Goal: Transaction & Acquisition: Book appointment/travel/reservation

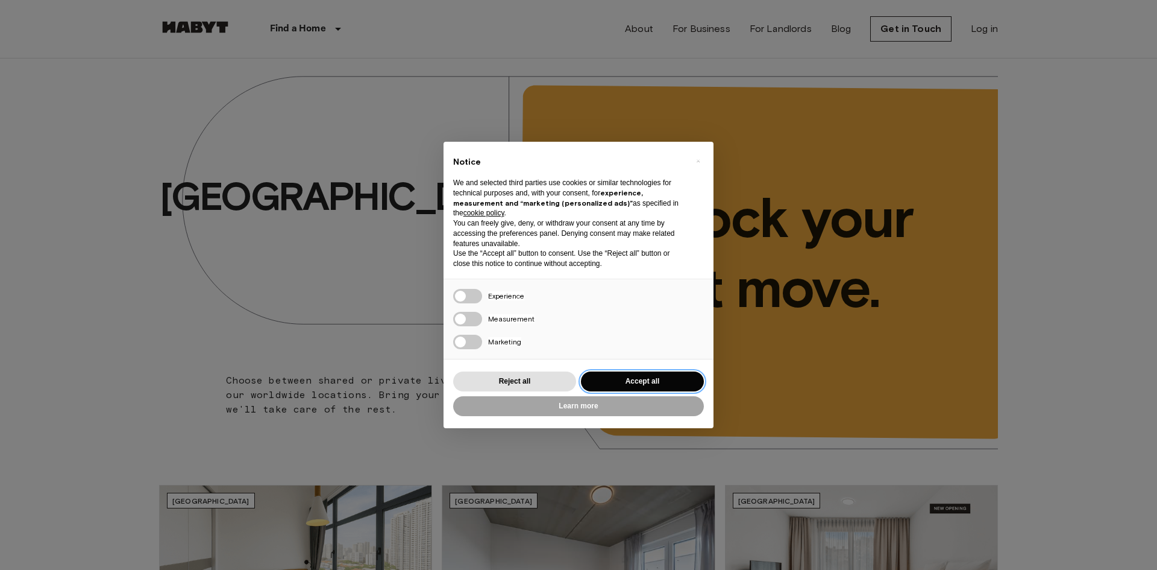
click at [685, 371] on button "Accept all" at bounding box center [642, 381] width 123 height 20
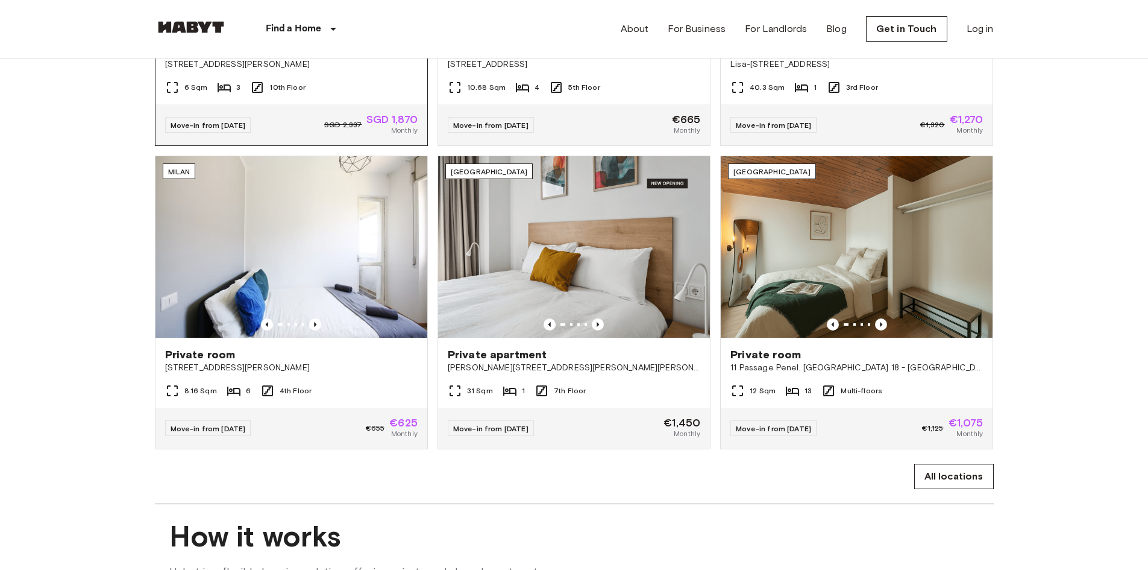
scroll to position [603, 0]
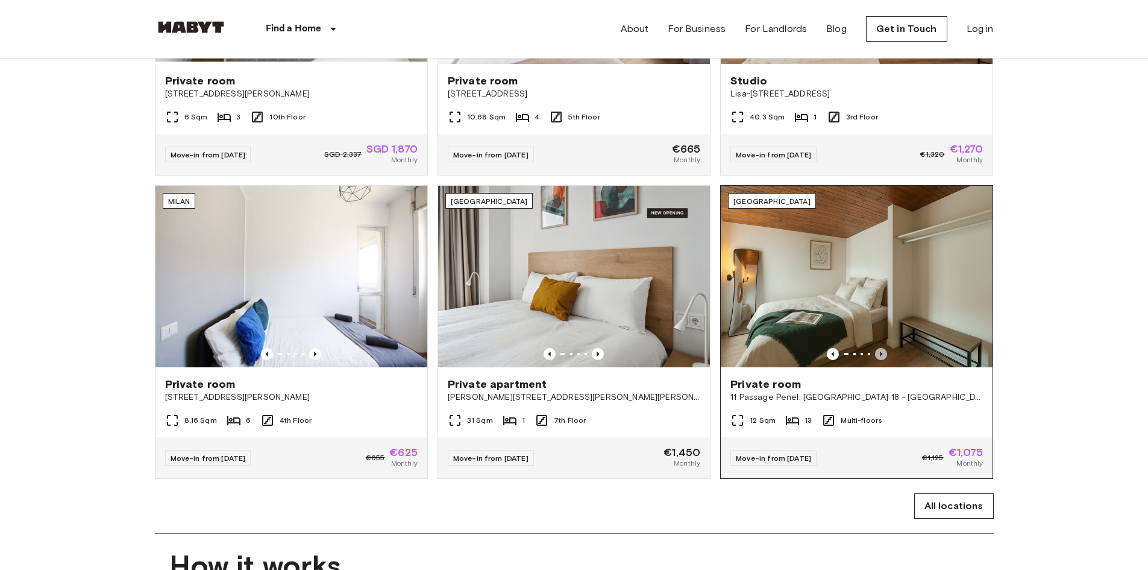
click at [878, 360] on icon "Previous image" at bounding box center [881, 354] width 12 height 12
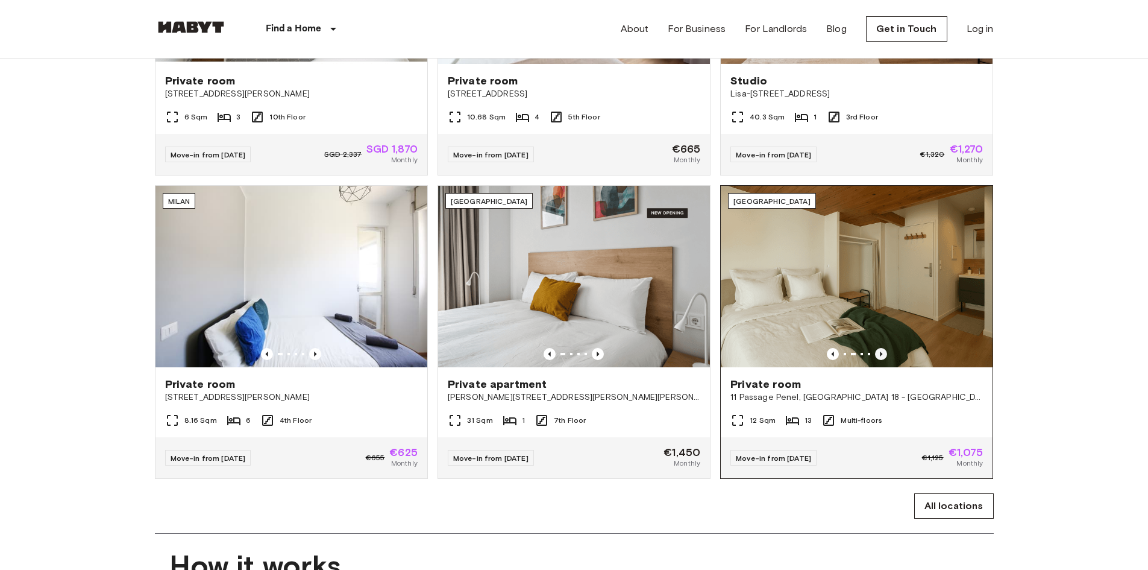
click at [878, 360] on icon "Previous image" at bounding box center [881, 354] width 12 height 12
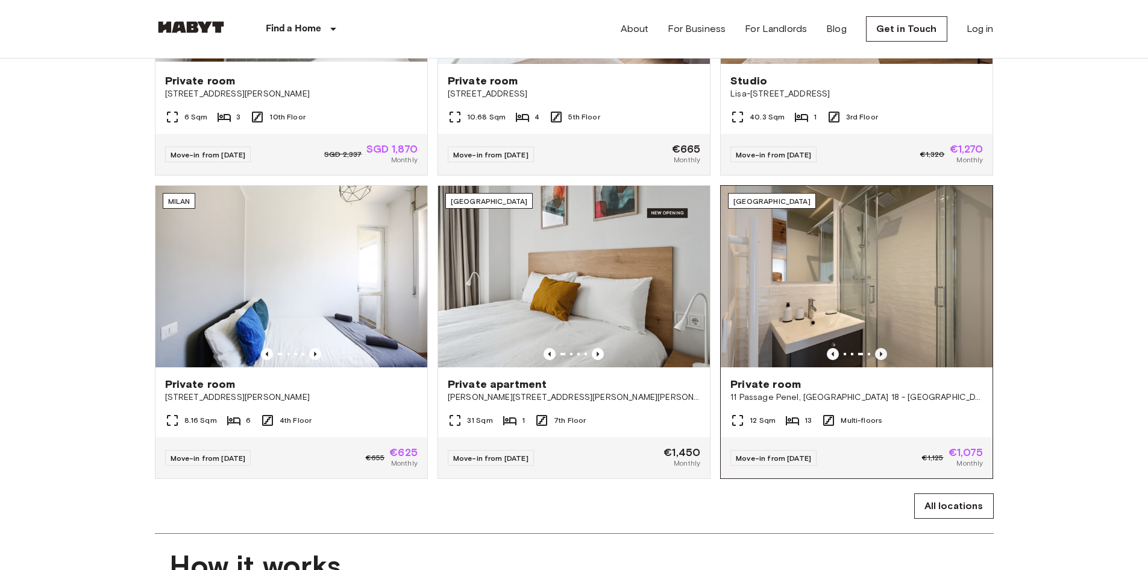
click at [878, 360] on icon "Previous image" at bounding box center [881, 354] width 12 height 12
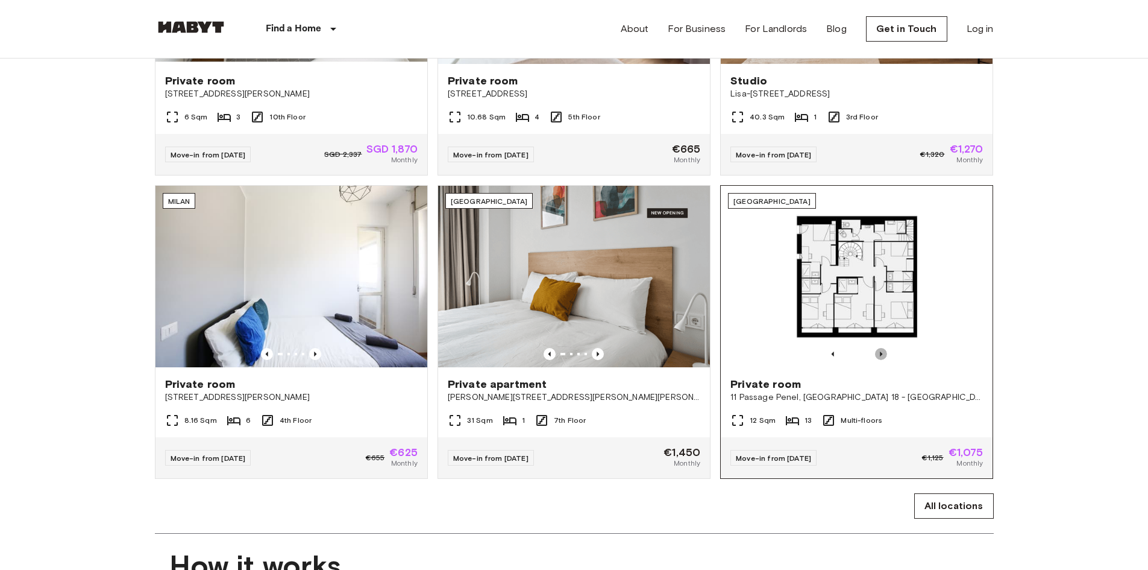
click at [878, 360] on icon "Previous image" at bounding box center [881, 354] width 12 height 12
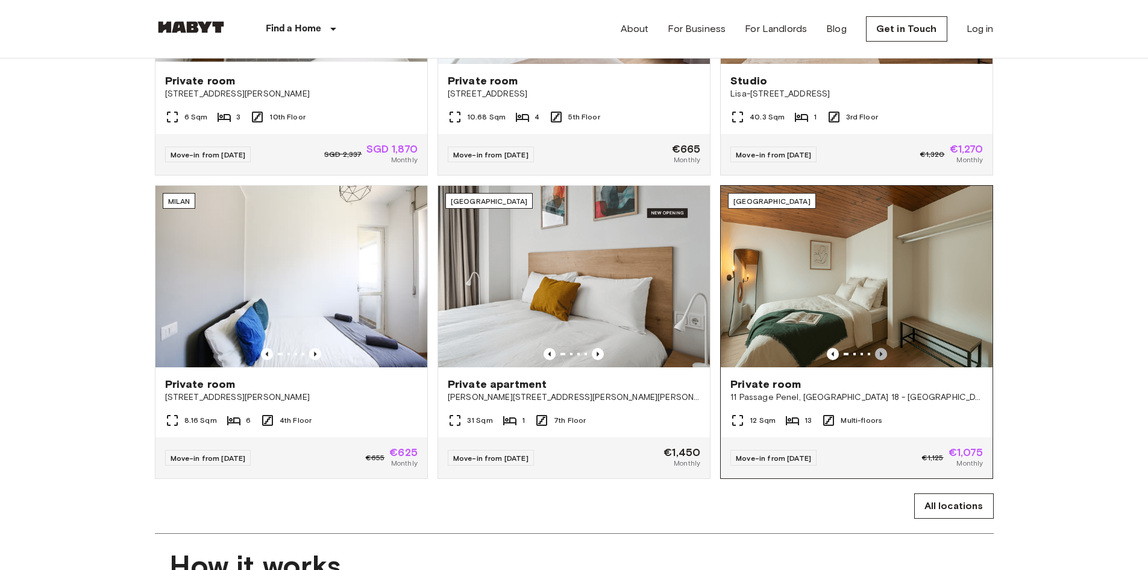
click at [878, 360] on icon "Previous image" at bounding box center [881, 354] width 12 height 12
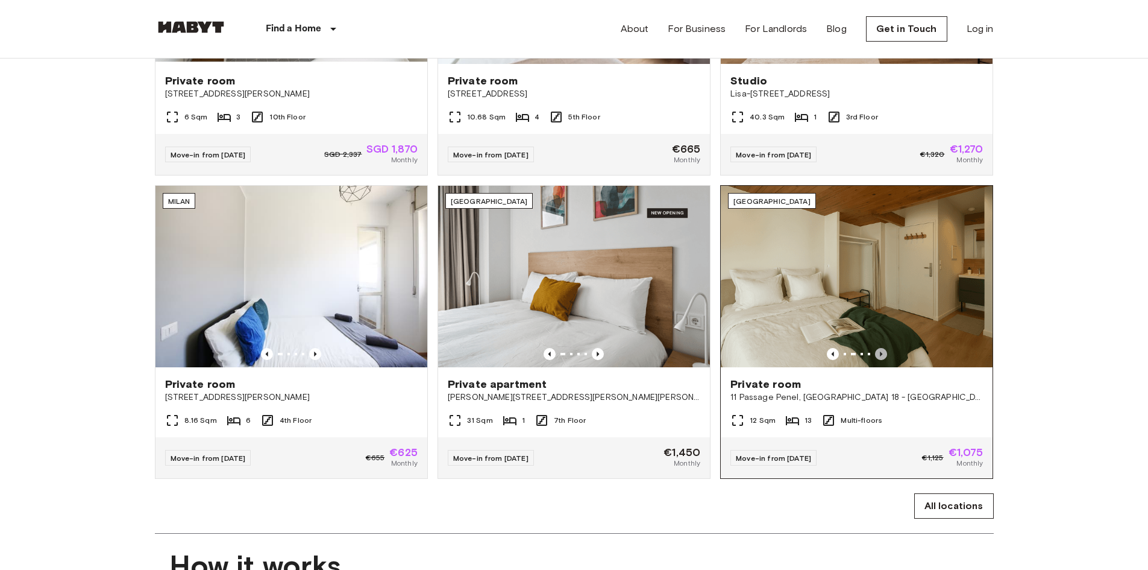
click at [878, 360] on icon "Previous image" at bounding box center [881, 354] width 12 height 12
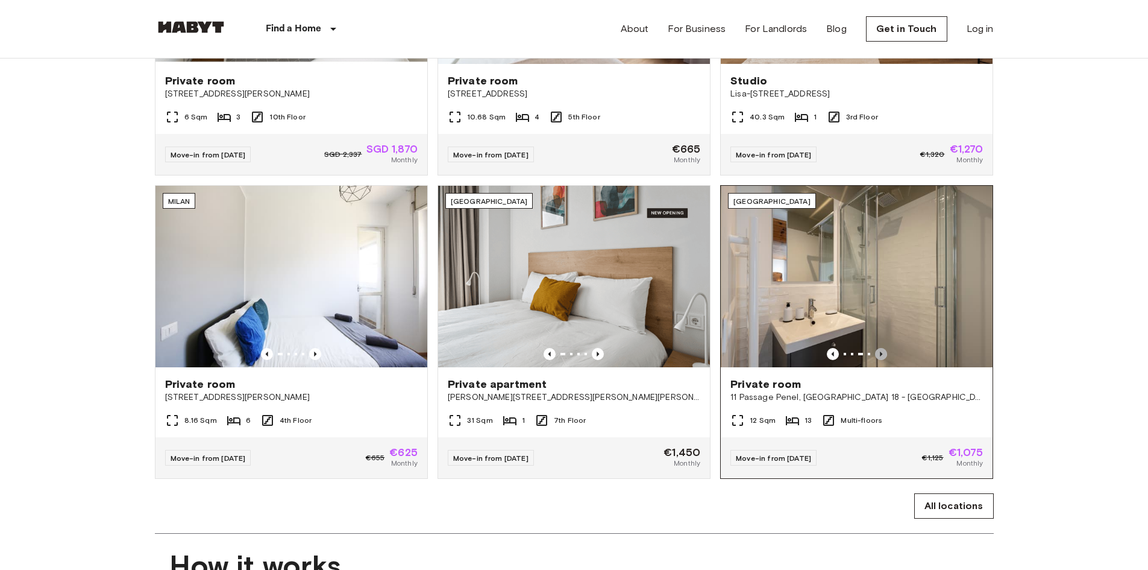
click at [878, 360] on icon "Previous image" at bounding box center [881, 354] width 12 height 12
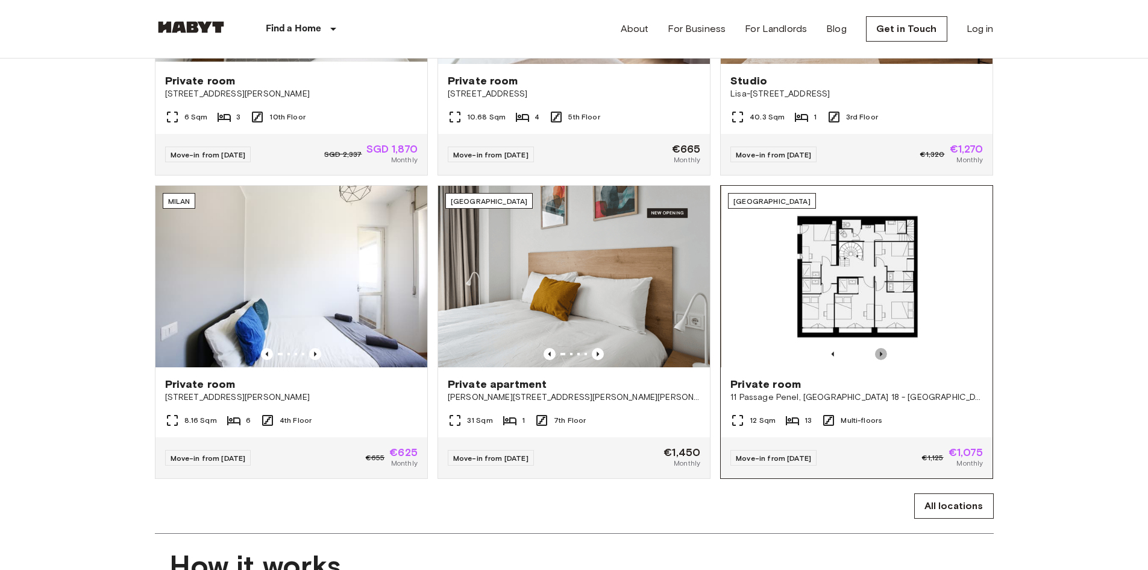
click at [878, 360] on icon "Previous image" at bounding box center [881, 354] width 12 height 12
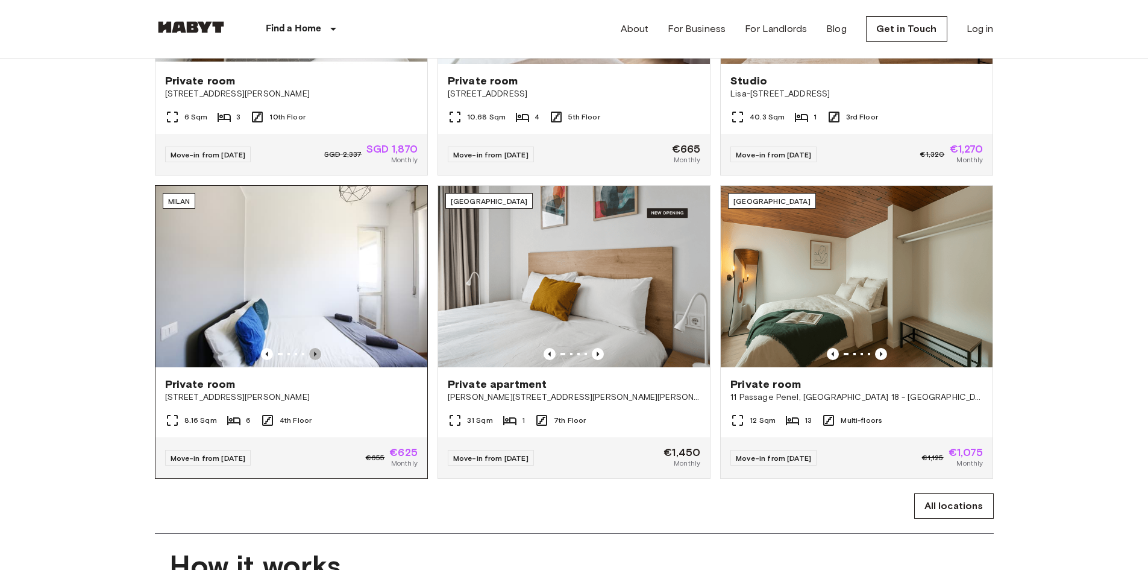
click at [315, 356] on icon "Previous image" at bounding box center [315, 353] width 2 height 5
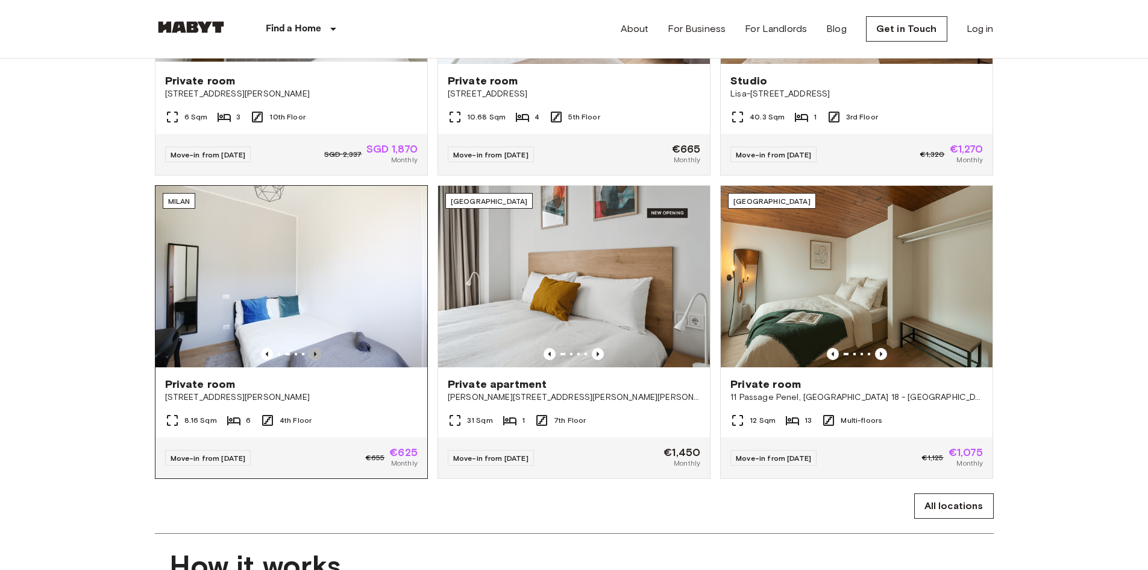
click at [315, 356] on icon "Previous image" at bounding box center [315, 353] width 2 height 5
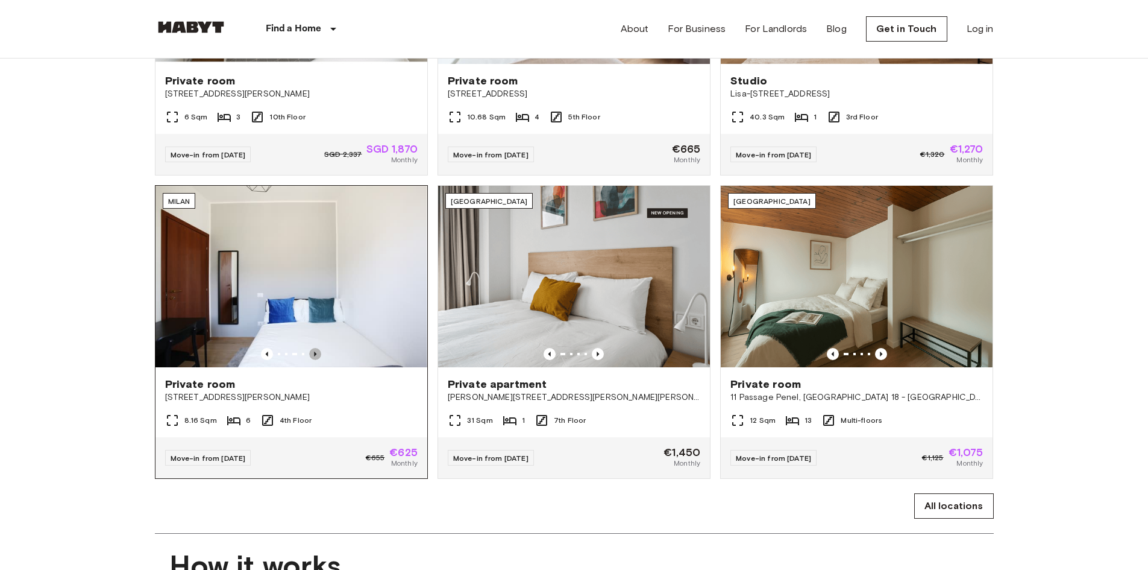
click at [315, 356] on icon "Previous image" at bounding box center [315, 353] width 2 height 5
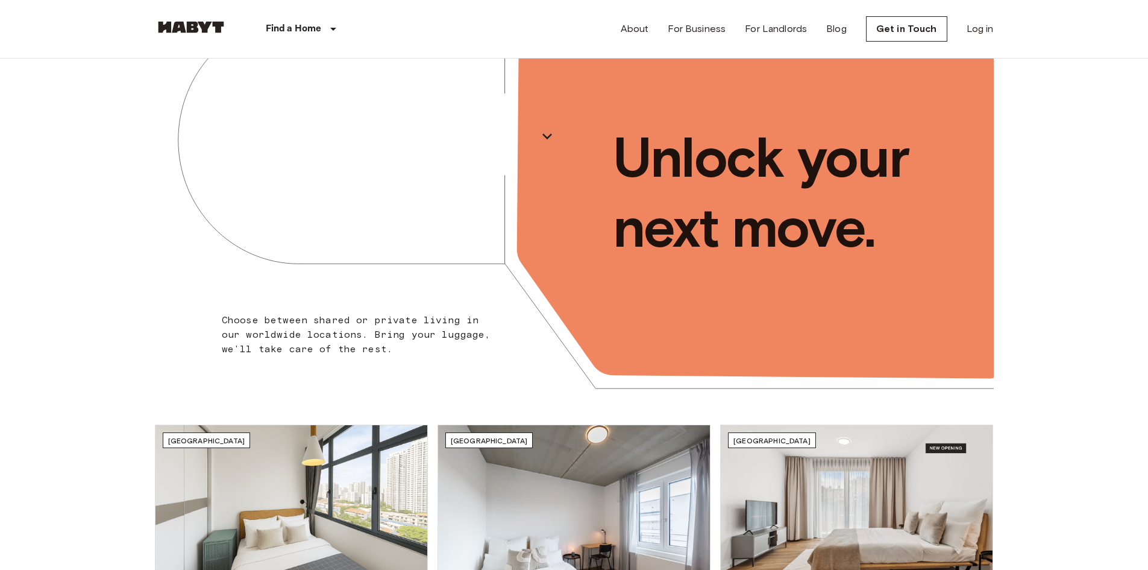
scroll to position [0, 0]
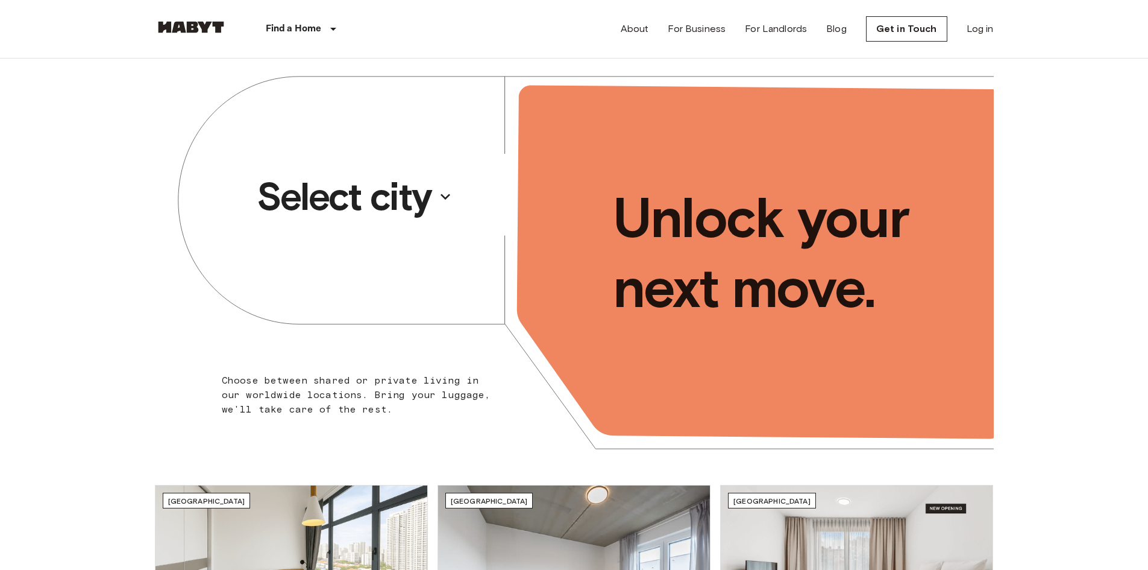
click at [392, 195] on p "Select city" at bounding box center [344, 196] width 175 height 48
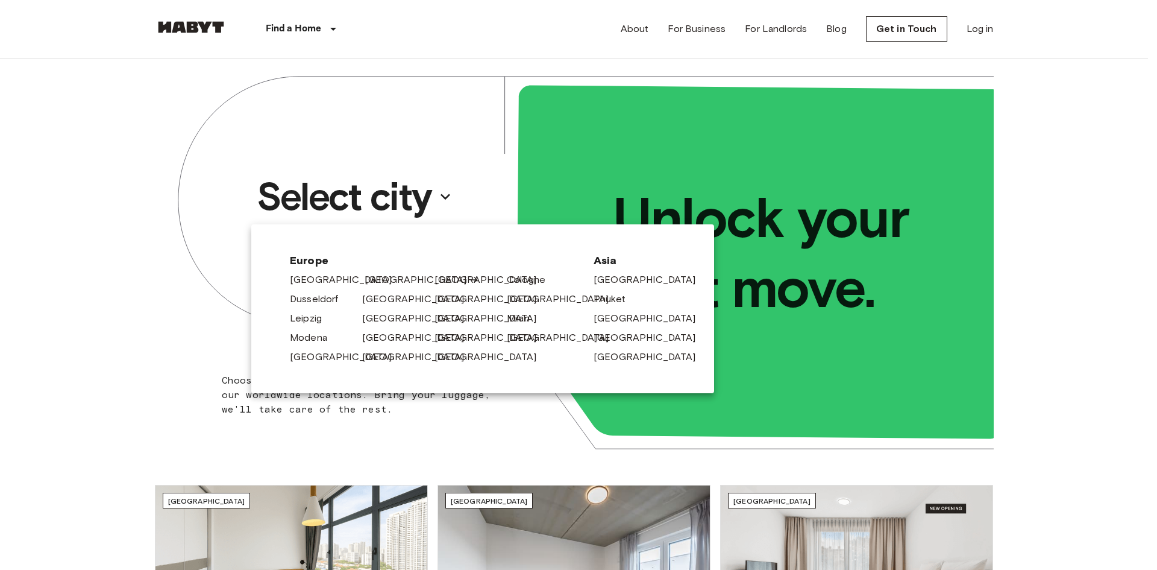
click at [379, 278] on link "[GEOGRAPHIC_DATA]" at bounding box center [422, 279] width 115 height 14
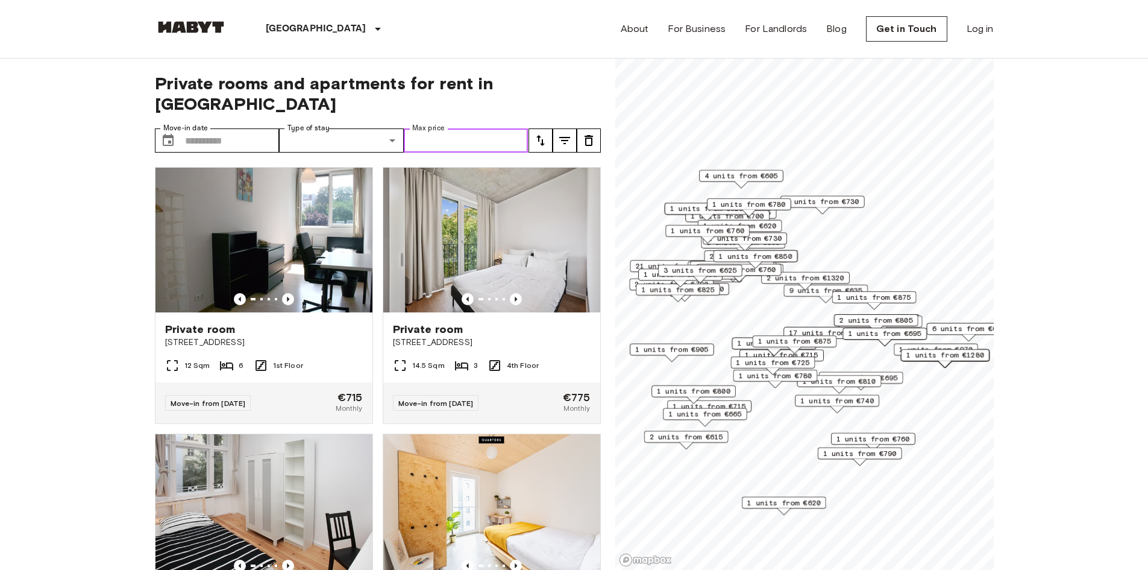
click at [442, 128] on input "Max price" at bounding box center [466, 140] width 125 height 24
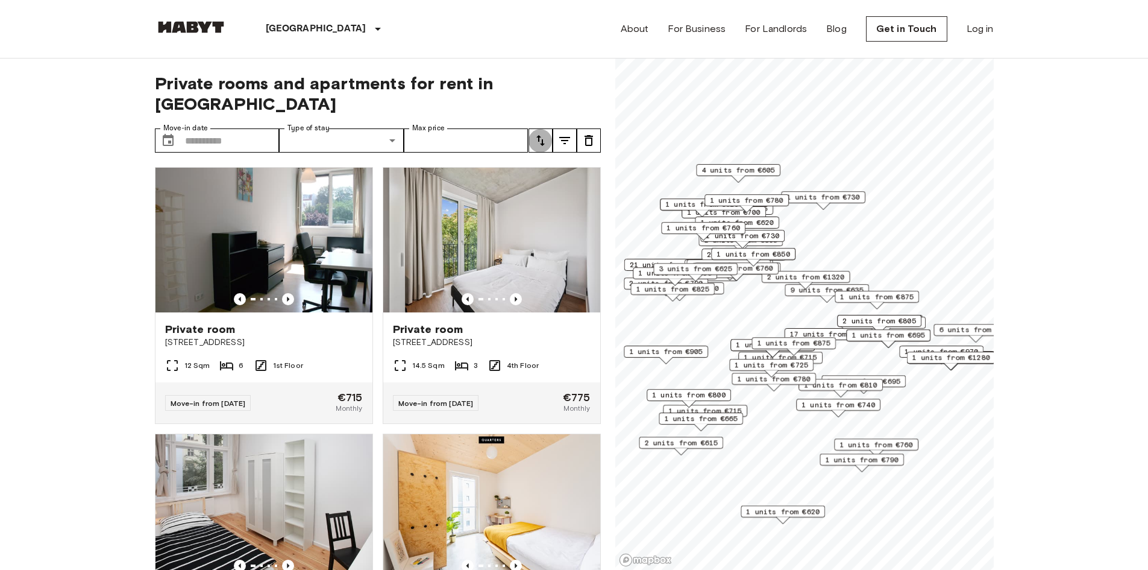
click at [532, 128] on button "tune" at bounding box center [541, 140] width 24 height 24
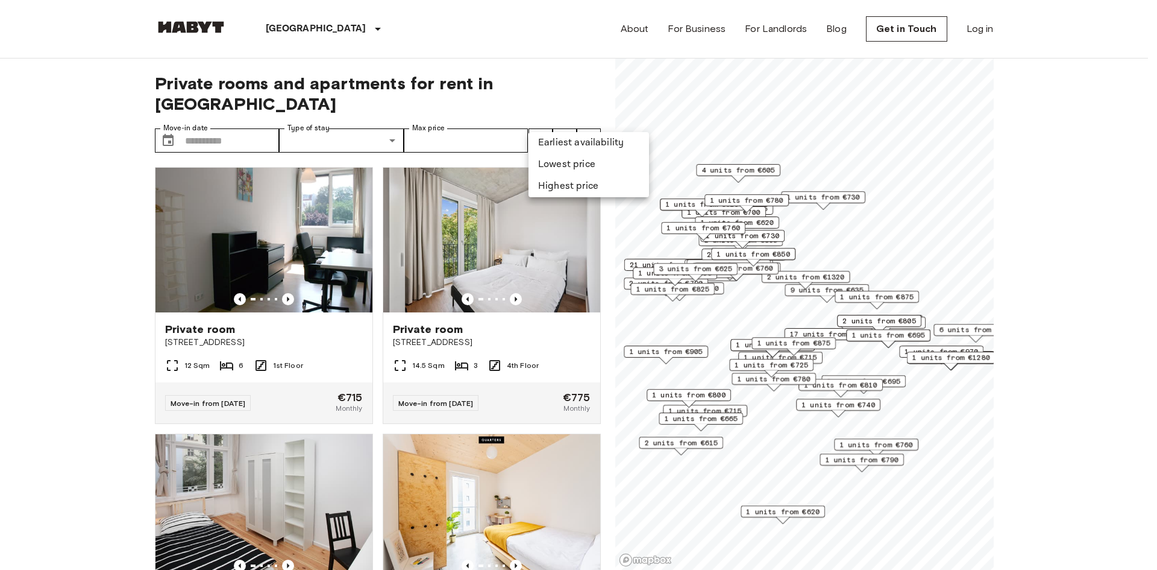
click at [539, 165] on li "Lowest price" at bounding box center [589, 165] width 121 height 22
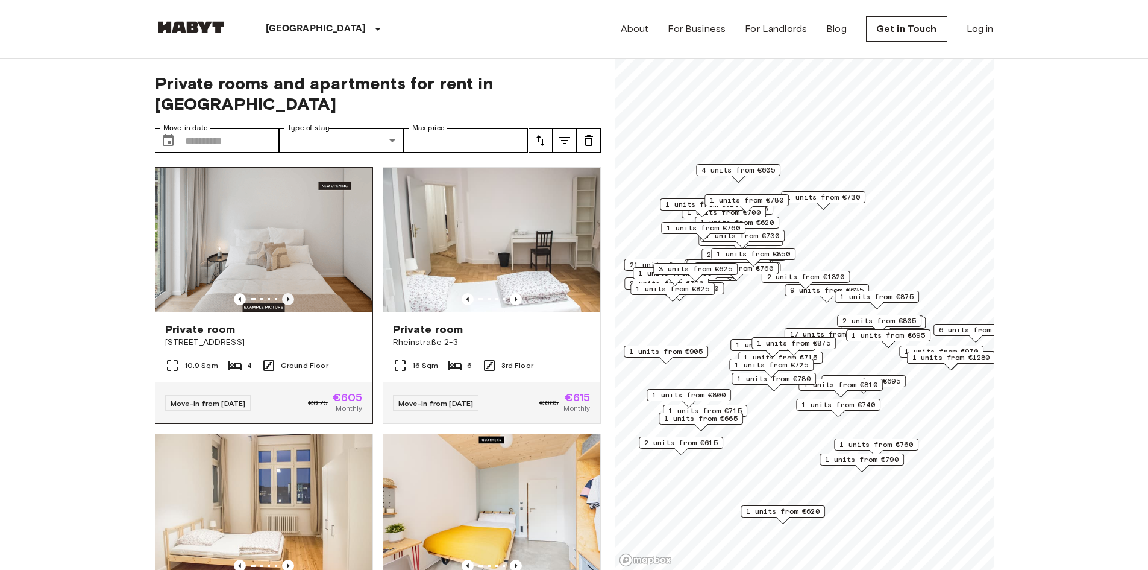
click at [288, 293] on icon "Previous image" at bounding box center [288, 299] width 12 height 12
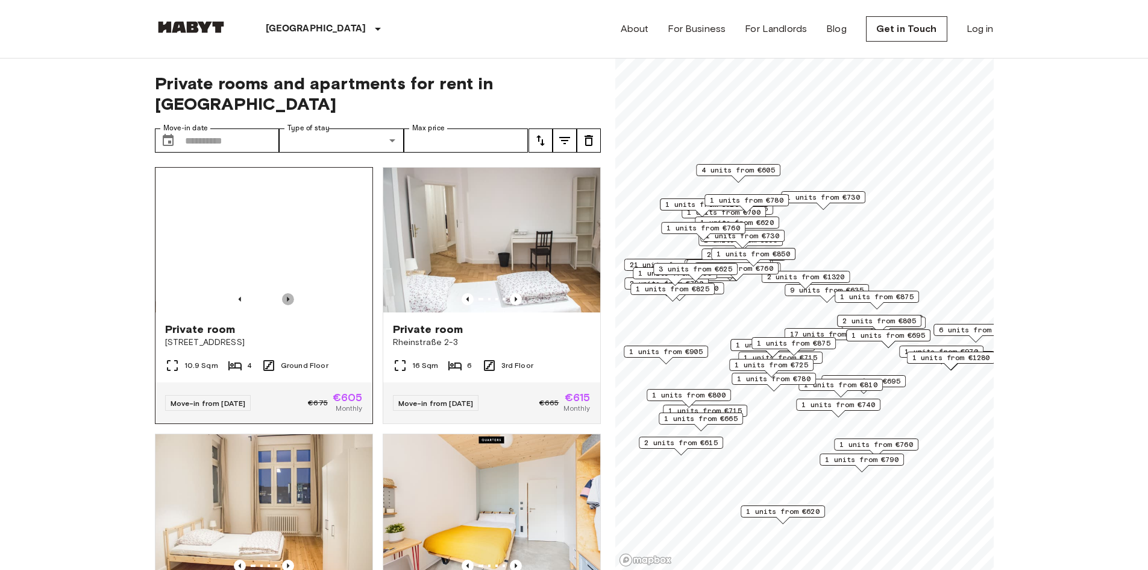
click at [288, 293] on icon "Previous image" at bounding box center [288, 299] width 12 height 12
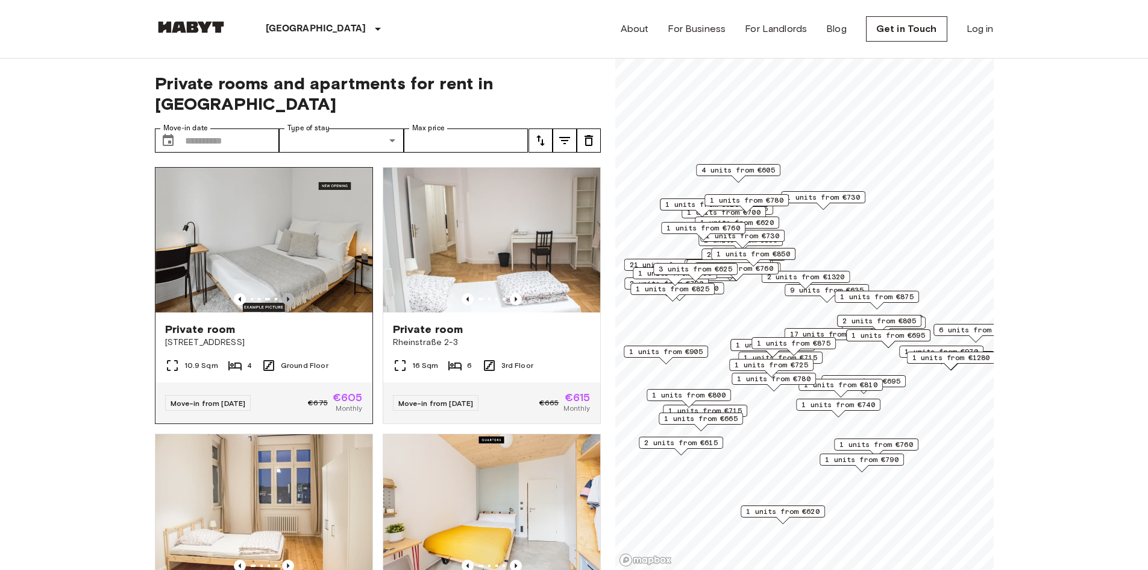
click at [288, 293] on icon "Previous image" at bounding box center [288, 299] width 12 height 12
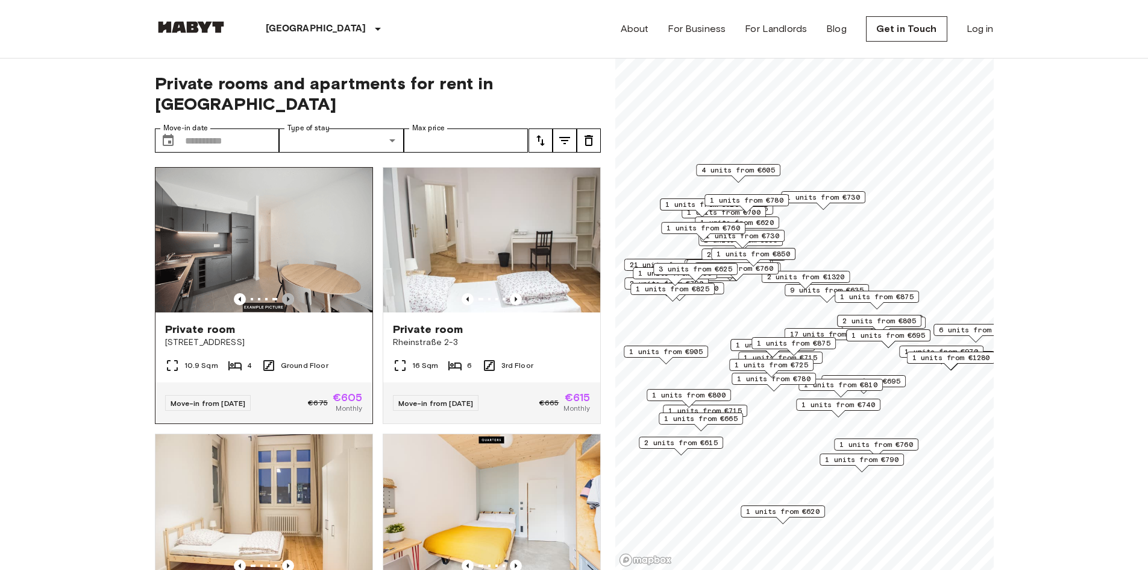
click at [288, 293] on icon "Previous image" at bounding box center [288, 299] width 12 height 12
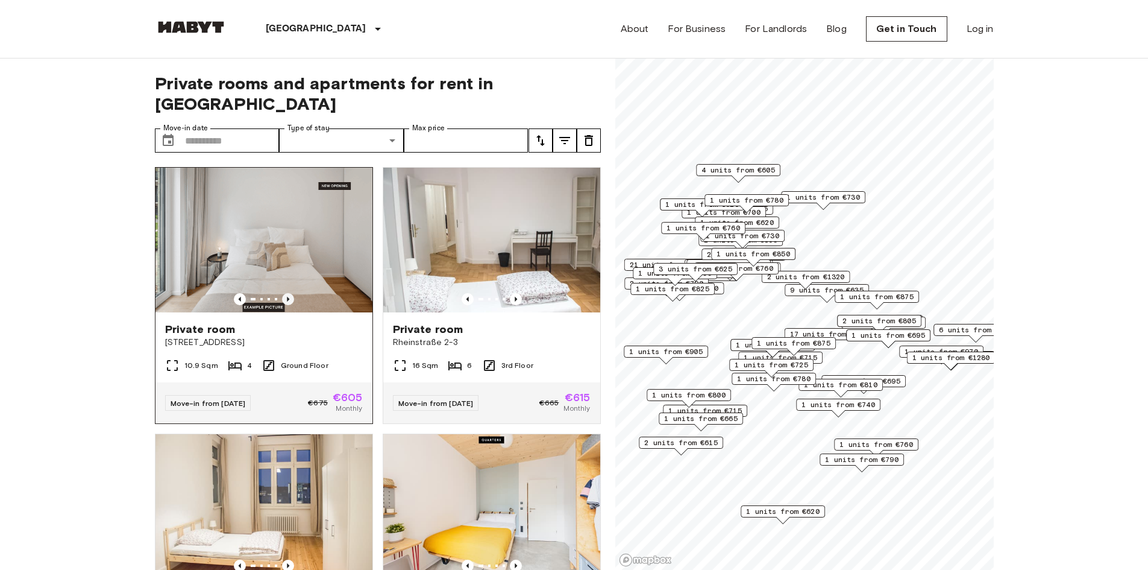
click at [288, 293] on icon "Previous image" at bounding box center [288, 299] width 12 height 12
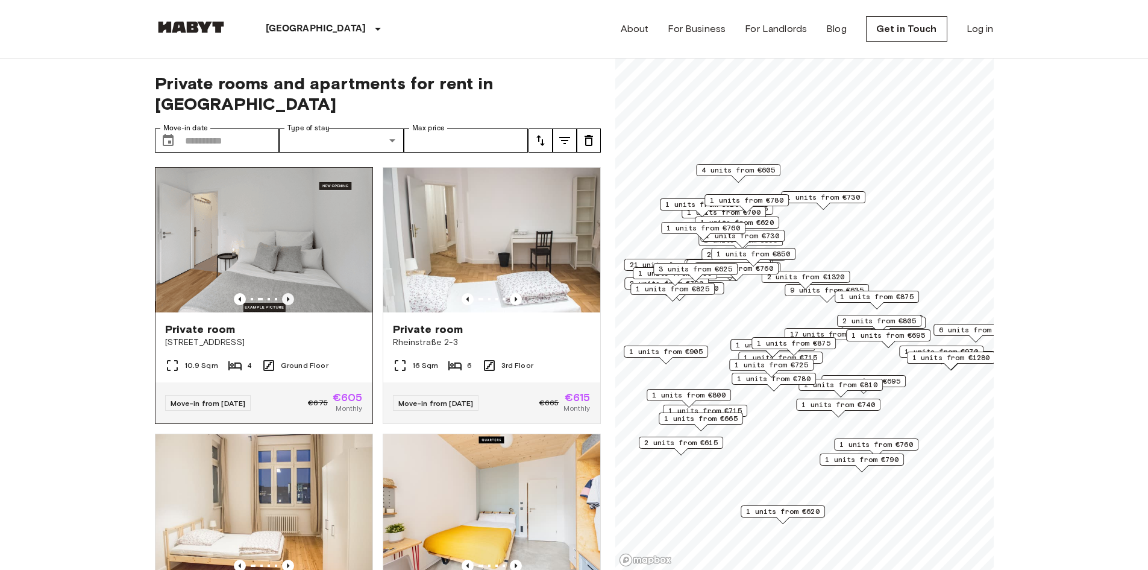
click at [288, 293] on icon "Previous image" at bounding box center [288, 299] width 12 height 12
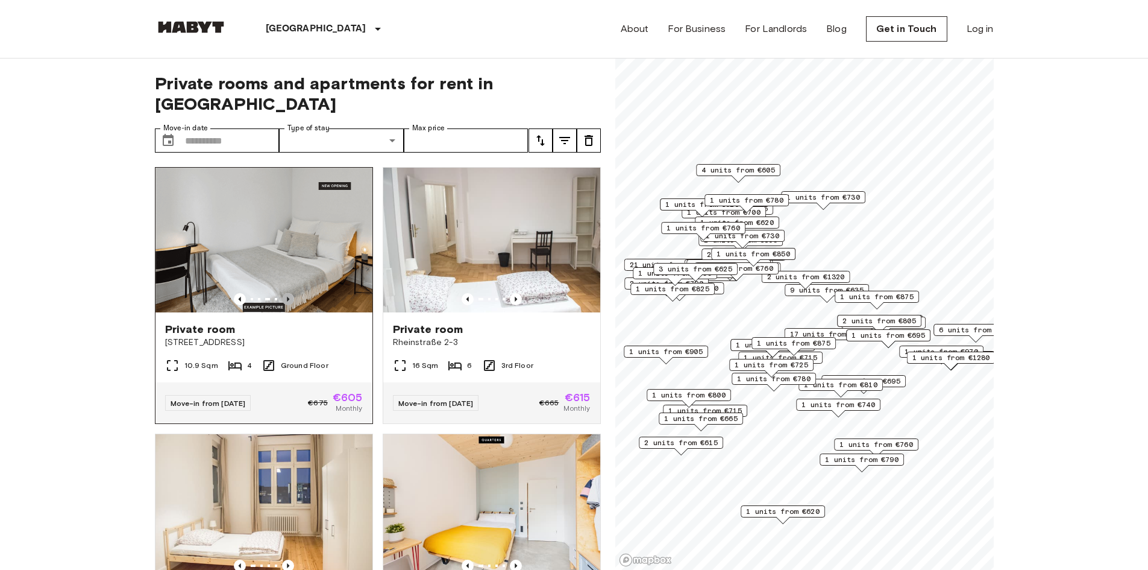
click at [288, 293] on icon "Previous image" at bounding box center [288, 299] width 12 height 12
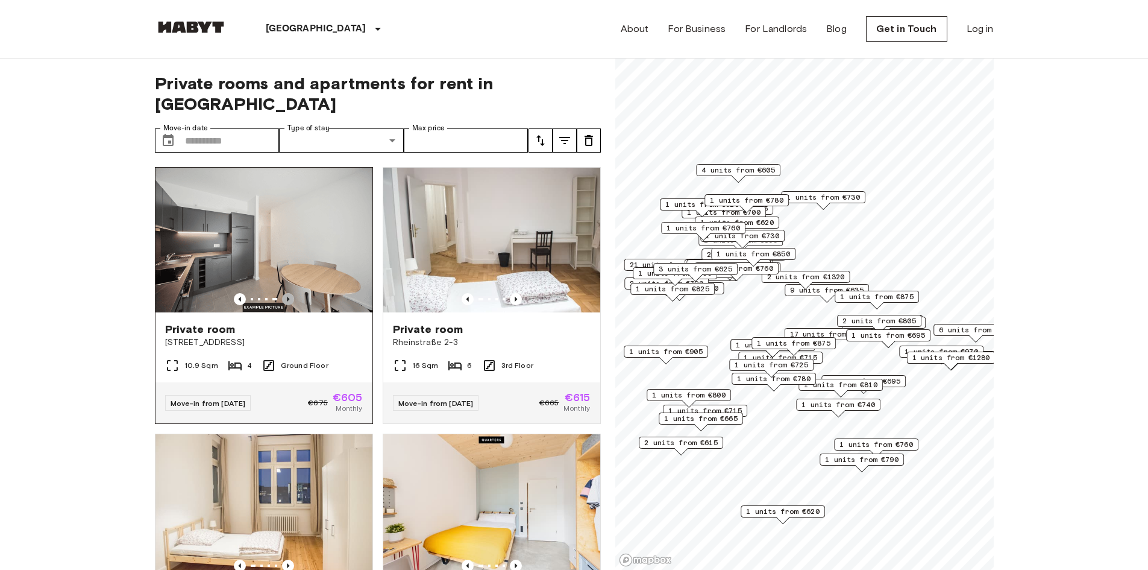
click at [288, 293] on icon "Previous image" at bounding box center [288, 299] width 12 height 12
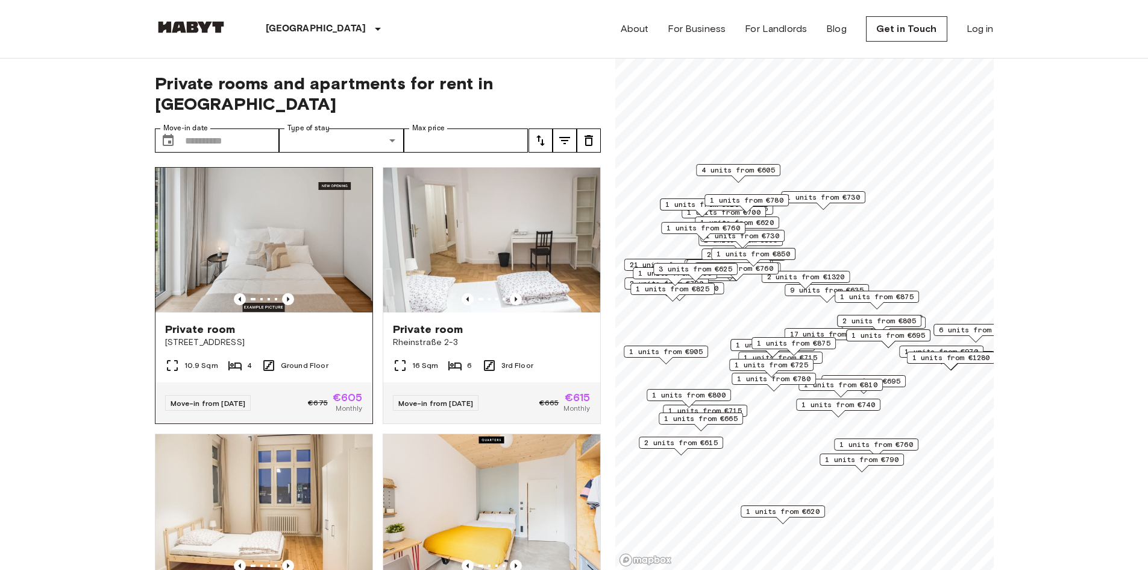
click at [308, 225] on img at bounding box center [263, 240] width 217 height 145
click at [515, 297] on icon "Previous image" at bounding box center [516, 299] width 2 height 5
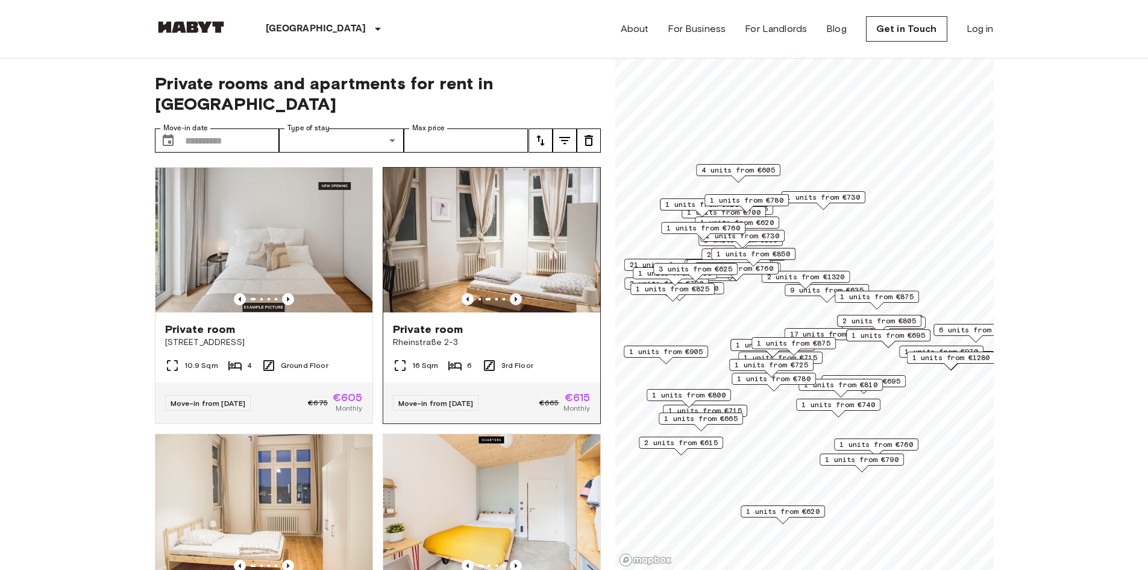
click at [515, 297] on icon "Previous image" at bounding box center [516, 299] width 2 height 5
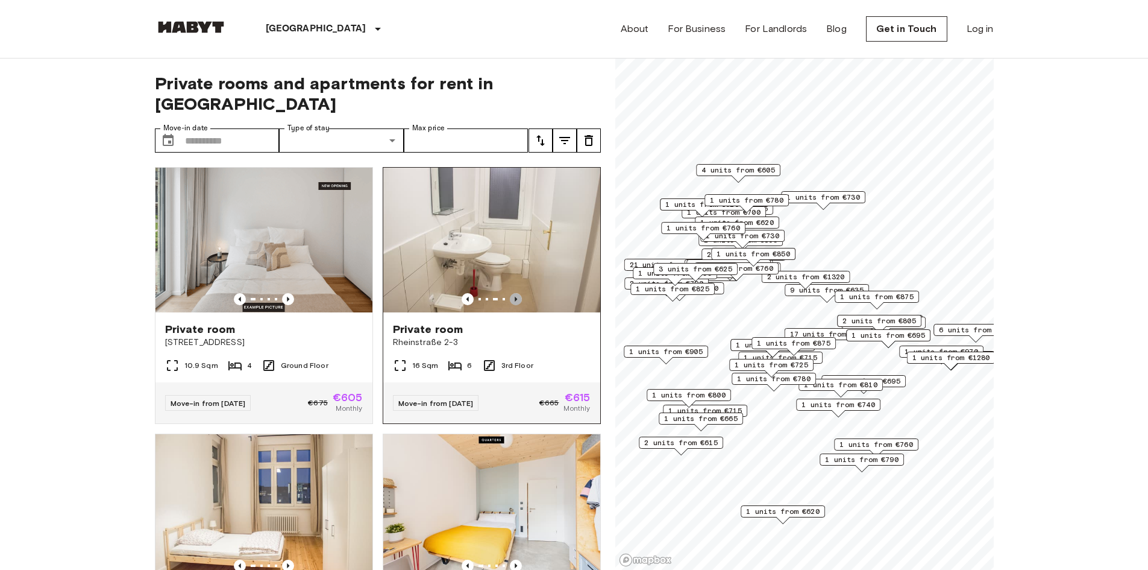
click at [515, 297] on icon "Previous image" at bounding box center [516, 299] width 2 height 5
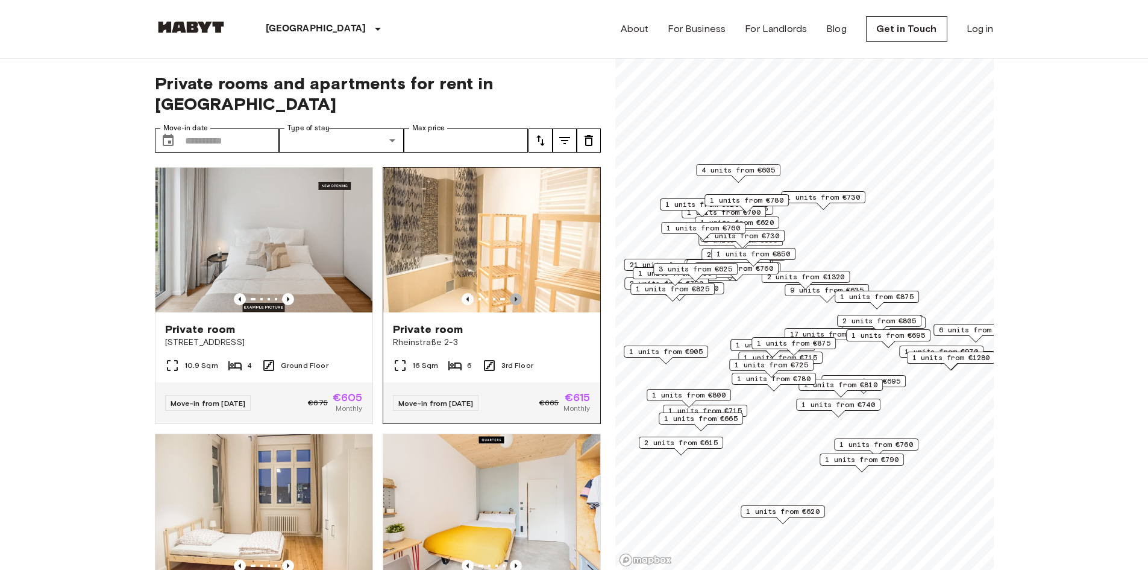
click at [515, 297] on icon "Previous image" at bounding box center [516, 299] width 2 height 5
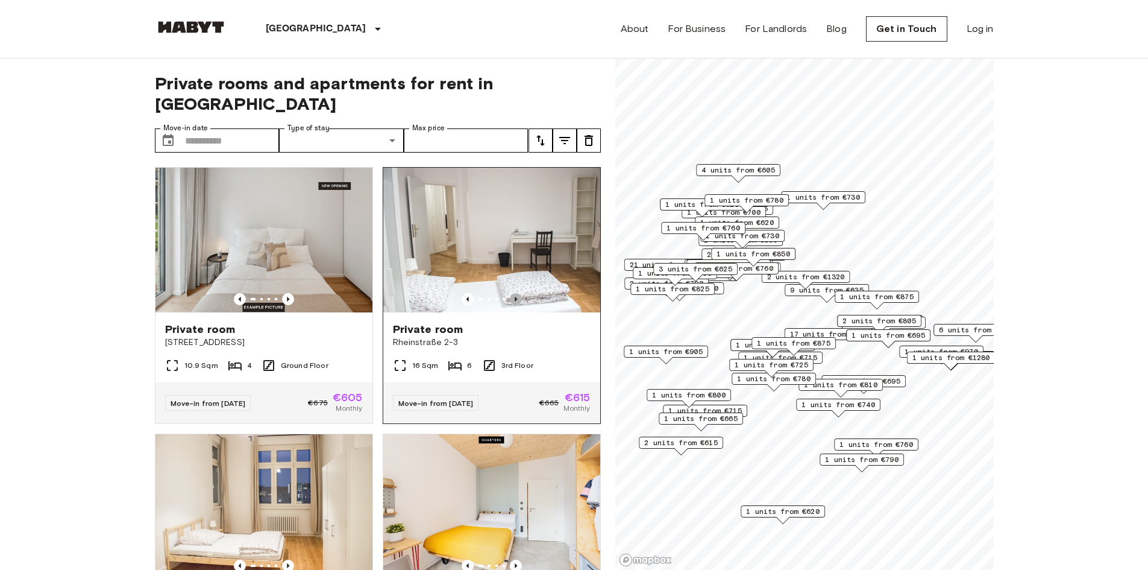
click at [515, 297] on icon "Previous image" at bounding box center [516, 299] width 2 height 5
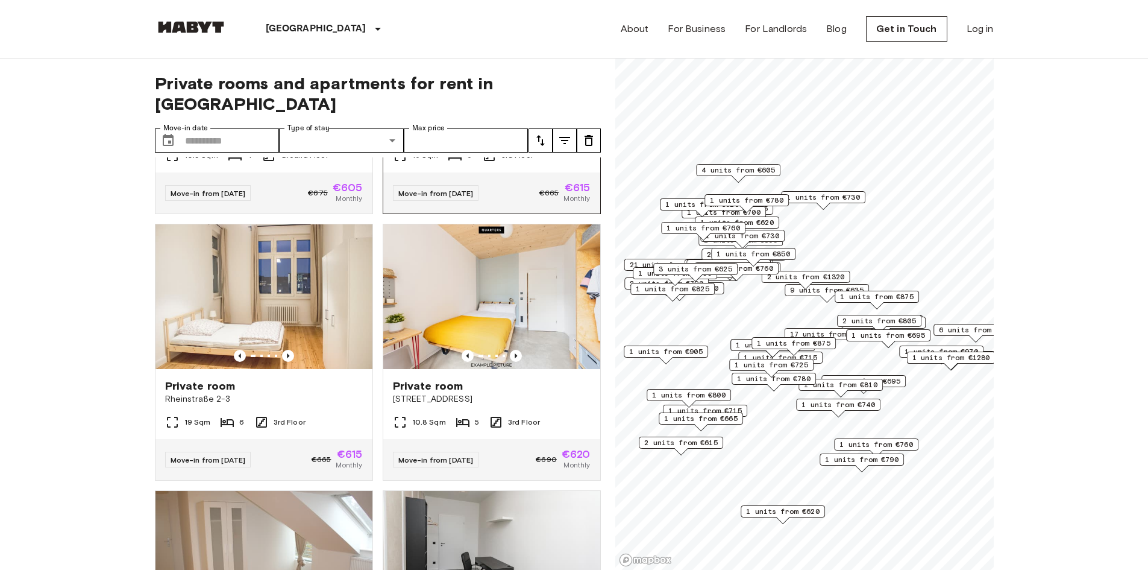
scroll to position [241, 0]
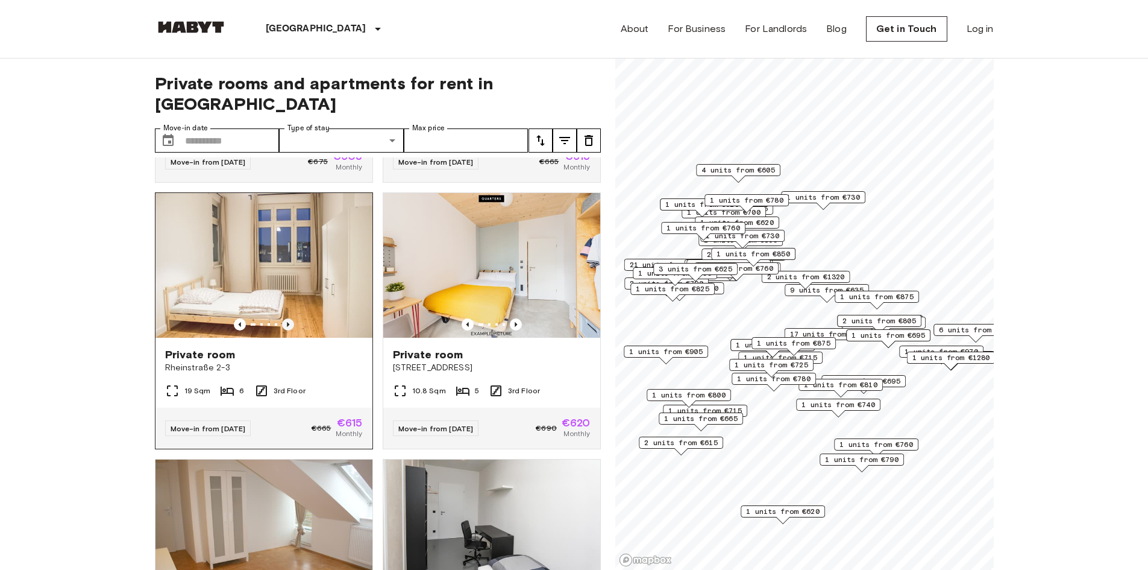
click at [289, 318] on icon "Previous image" at bounding box center [288, 324] width 12 height 12
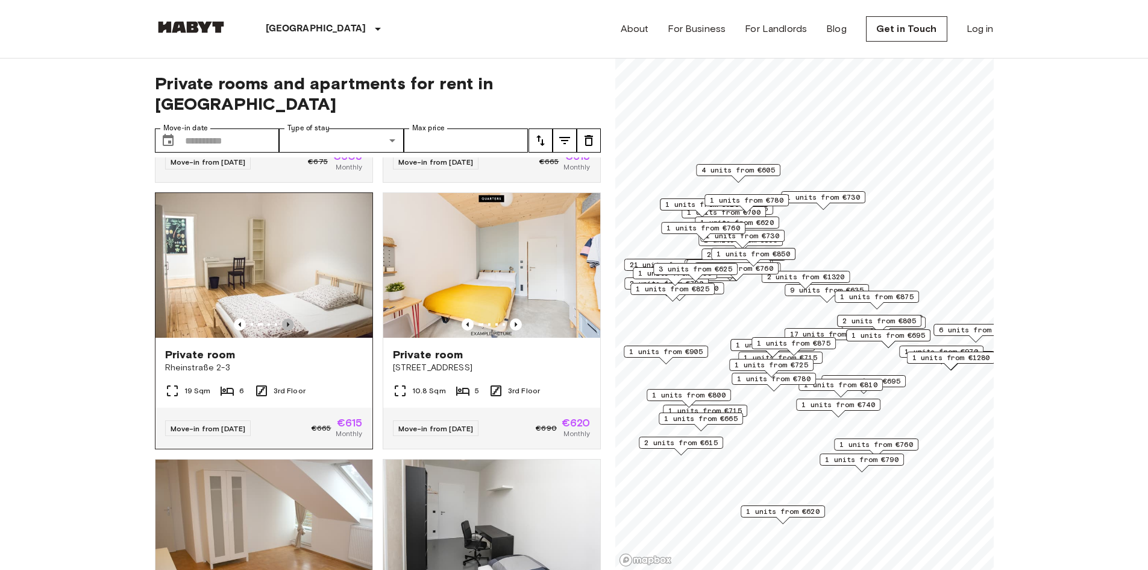
click at [289, 318] on icon "Previous image" at bounding box center [288, 324] width 12 height 12
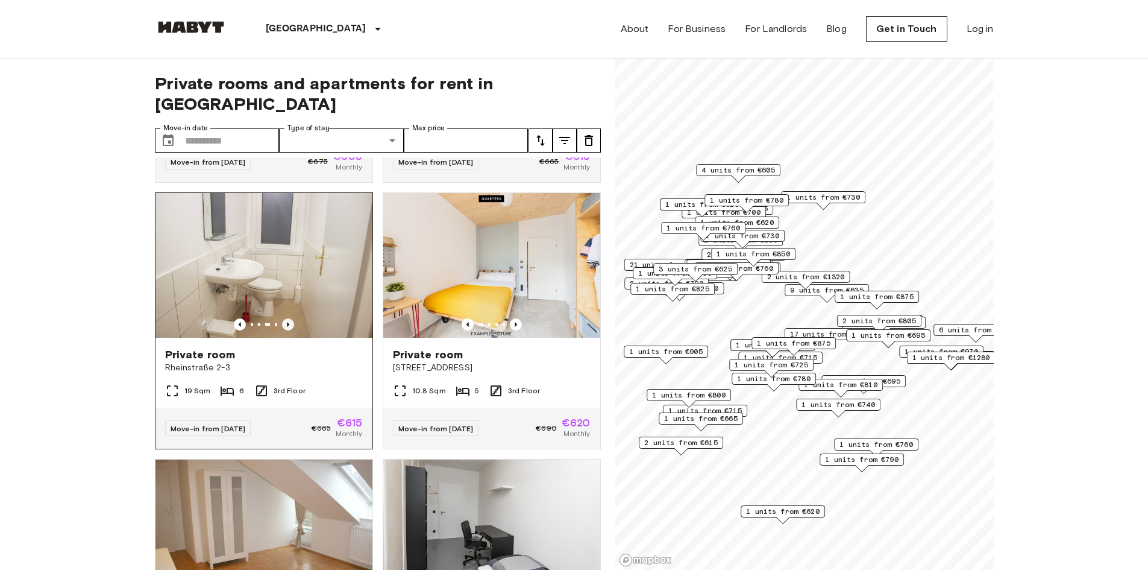
click at [289, 318] on icon "Previous image" at bounding box center [288, 324] width 12 height 12
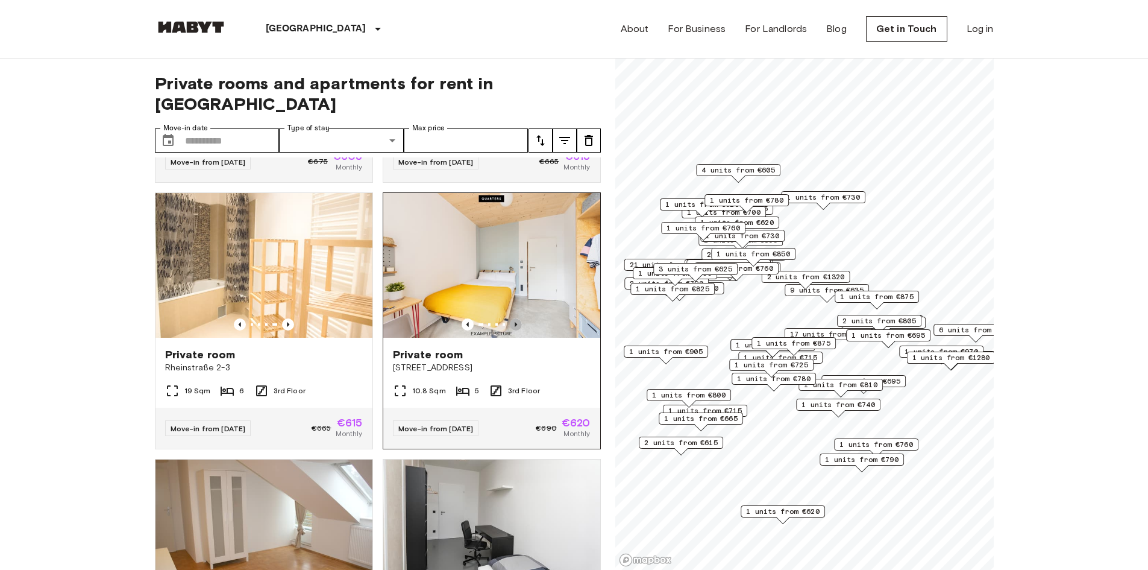
click at [510, 318] on icon "Previous image" at bounding box center [516, 324] width 12 height 12
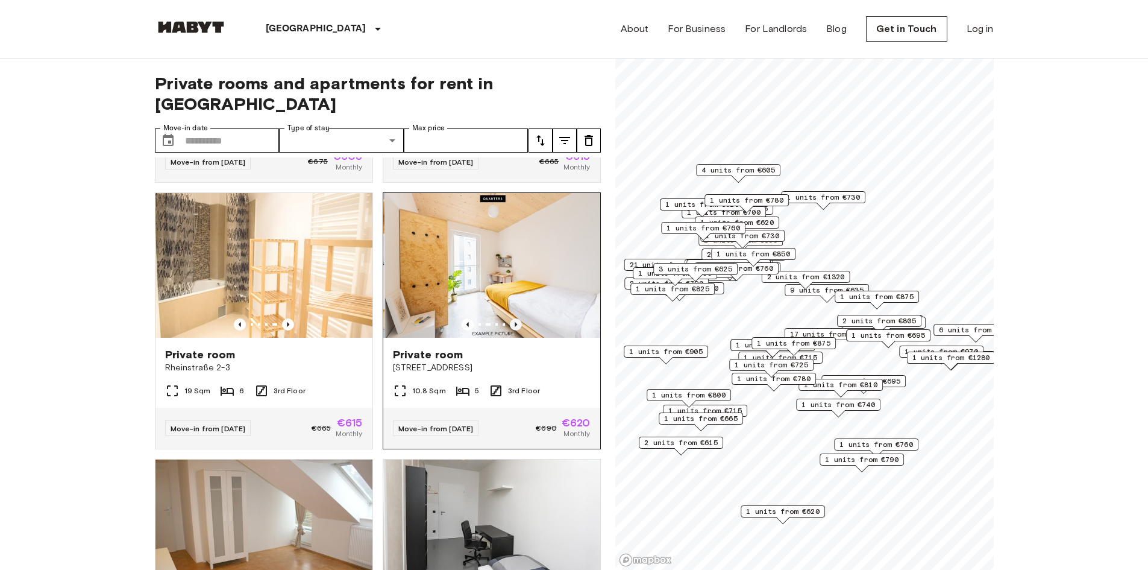
click at [510, 318] on icon "Previous image" at bounding box center [516, 324] width 12 height 12
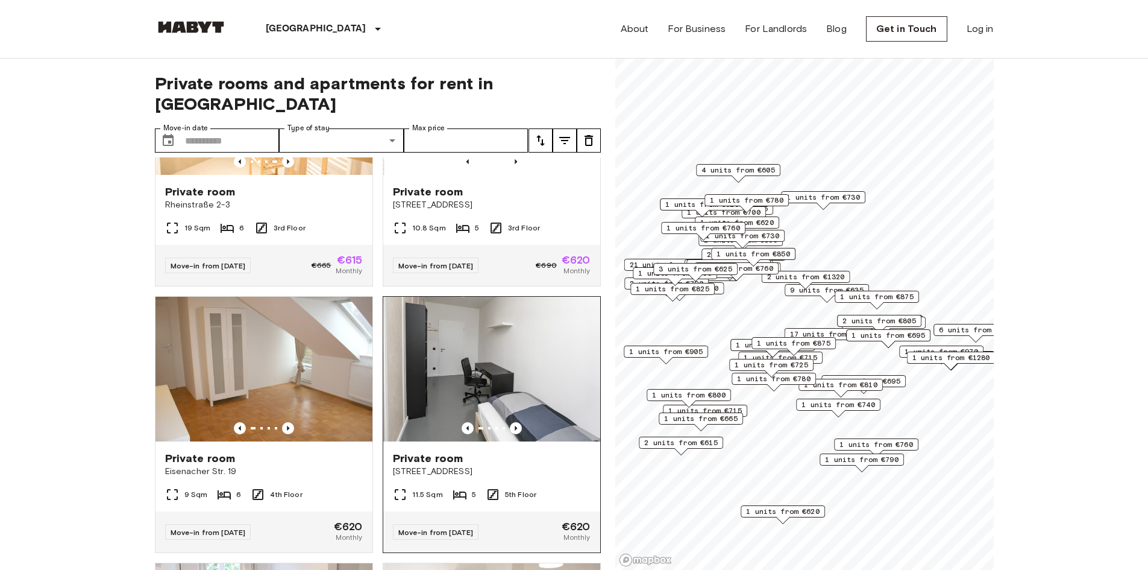
scroll to position [482, 0]
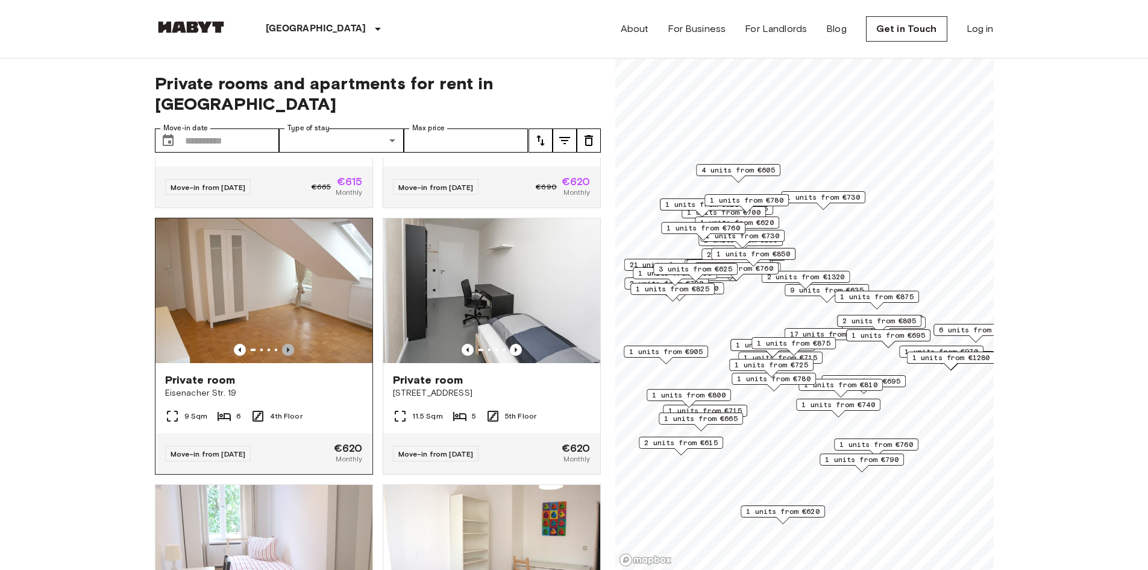
click at [284, 344] on icon "Previous image" at bounding box center [288, 350] width 12 height 12
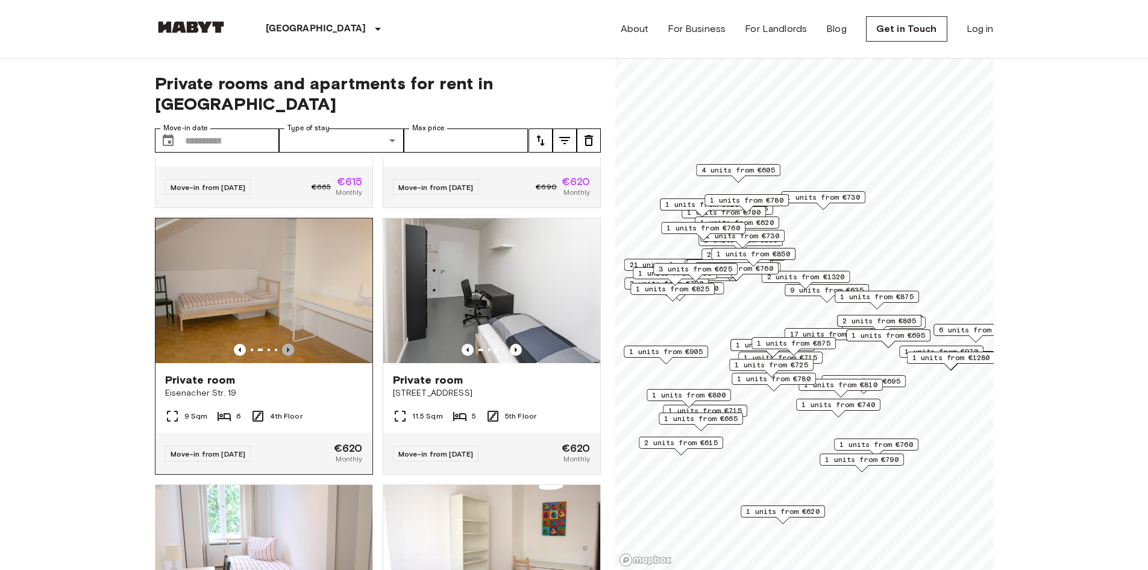
click at [284, 344] on icon "Previous image" at bounding box center [288, 350] width 12 height 12
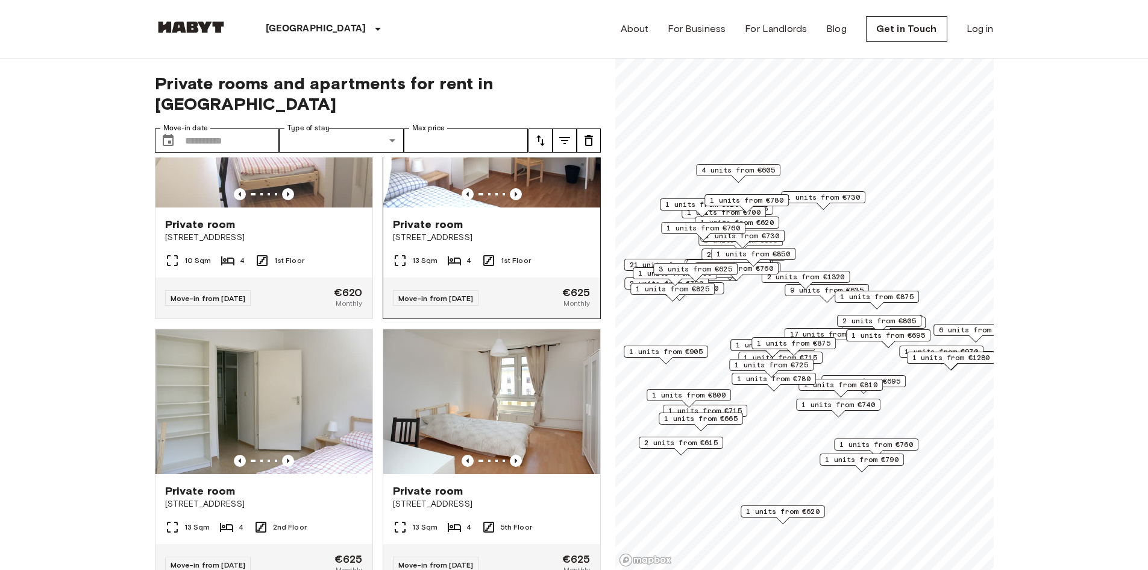
scroll to position [1025, 0]
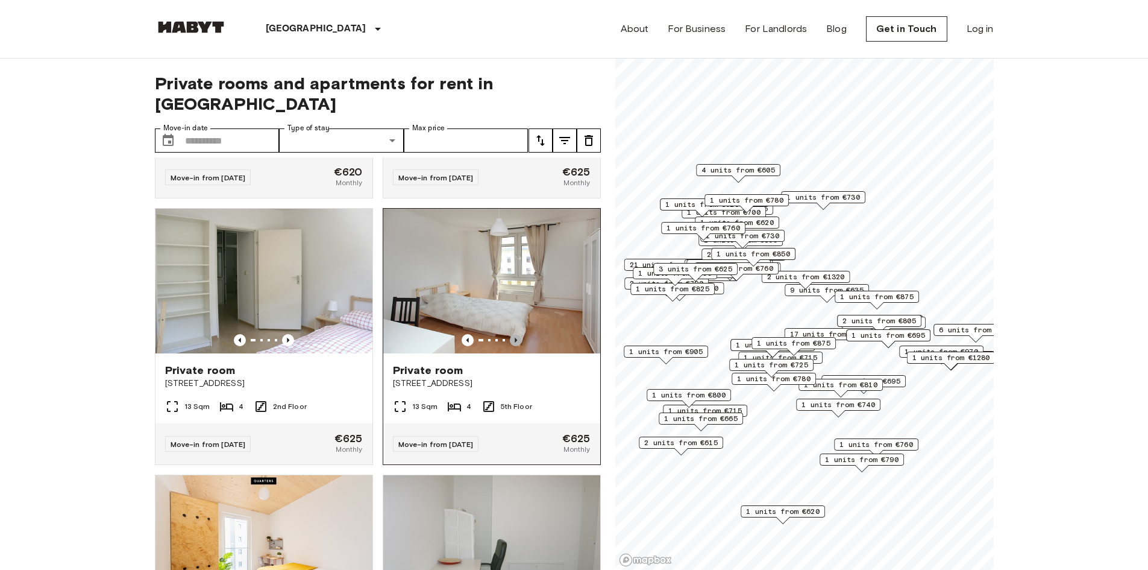
click at [510, 340] on icon "Previous image" at bounding box center [516, 340] width 12 height 12
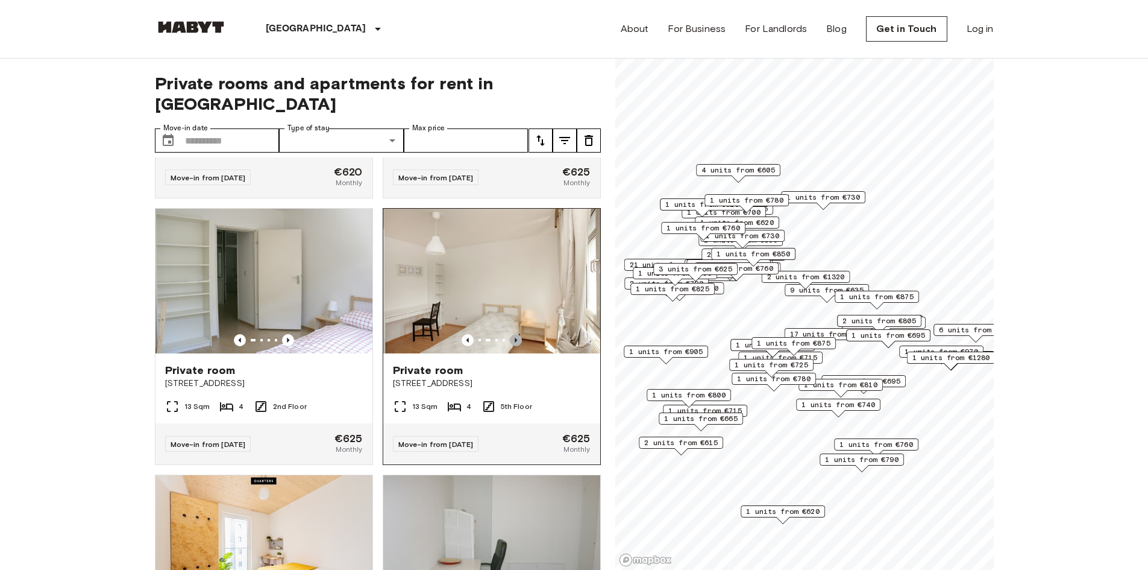
click at [510, 340] on icon "Previous image" at bounding box center [516, 340] width 12 height 12
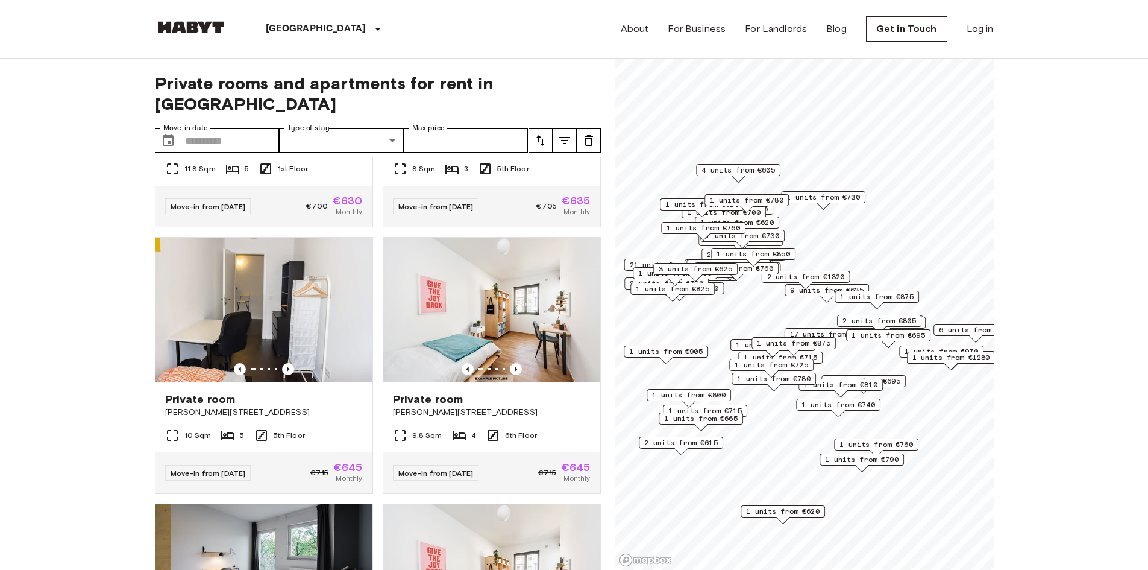
scroll to position [1567, 0]
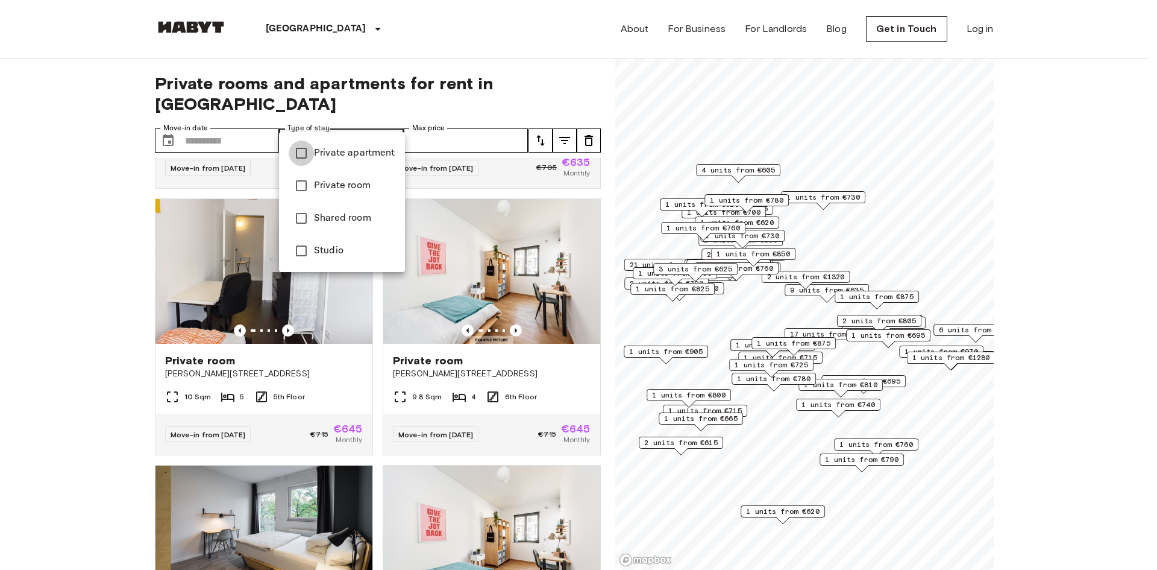
type input "**********"
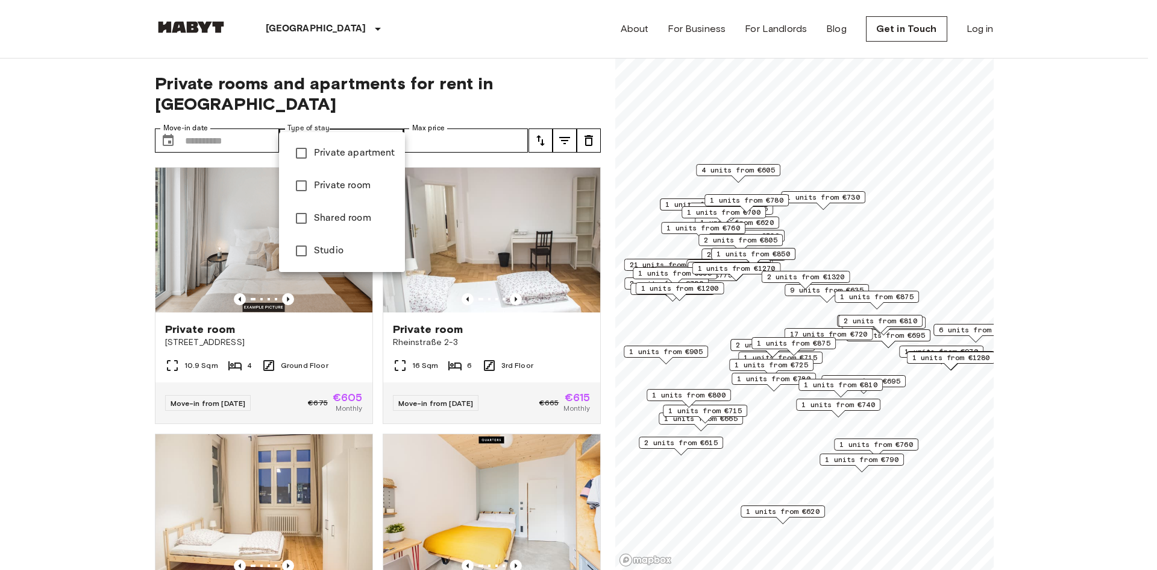
type input "******"
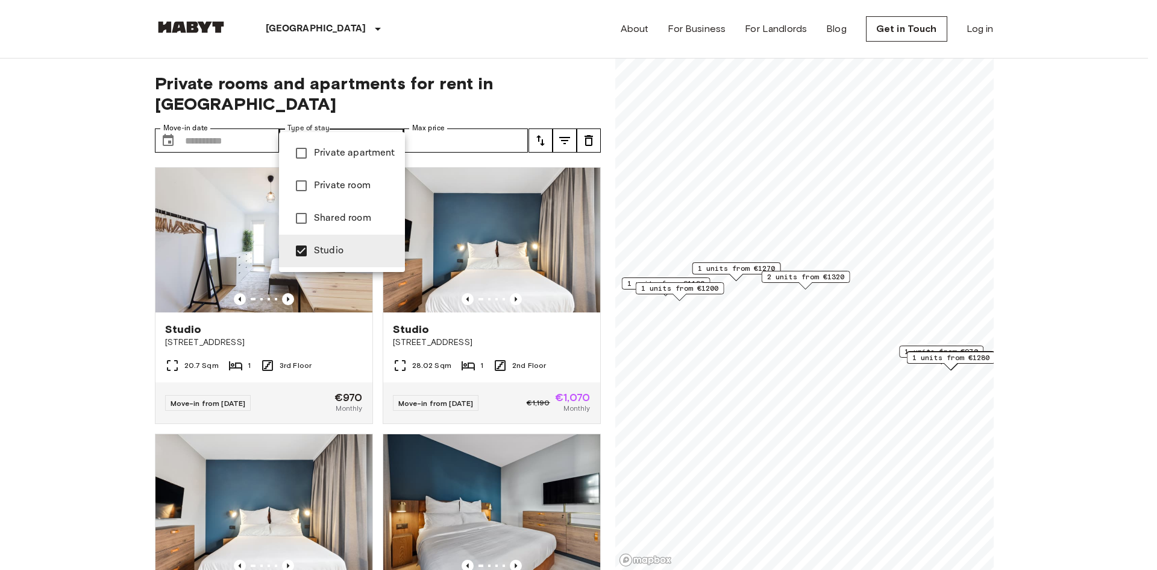
click at [86, 249] on div at bounding box center [578, 285] width 1157 height 570
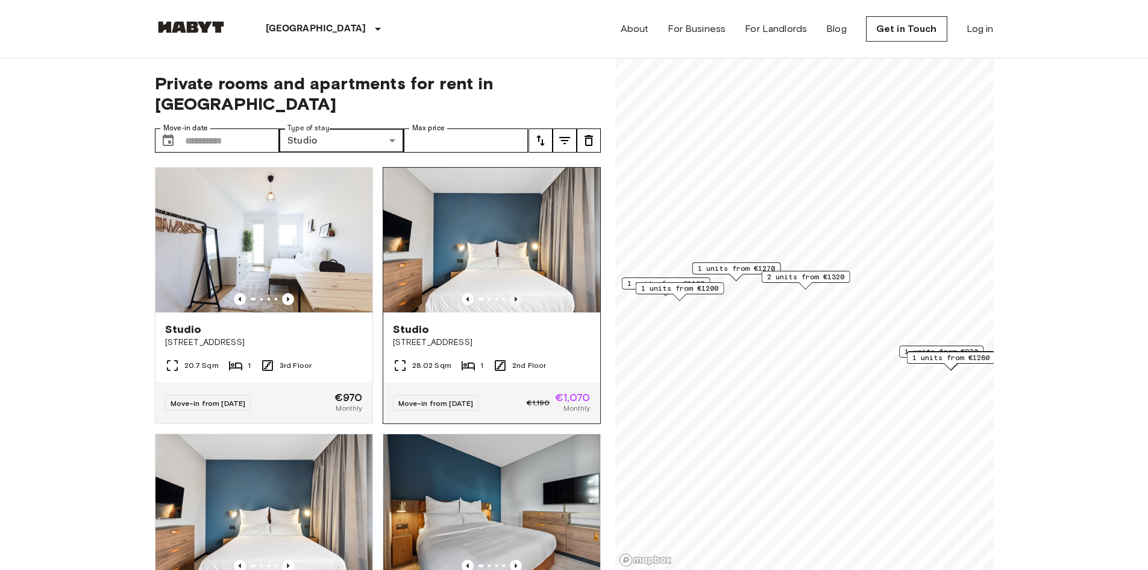
click at [514, 293] on icon "Previous image" at bounding box center [516, 299] width 12 height 12
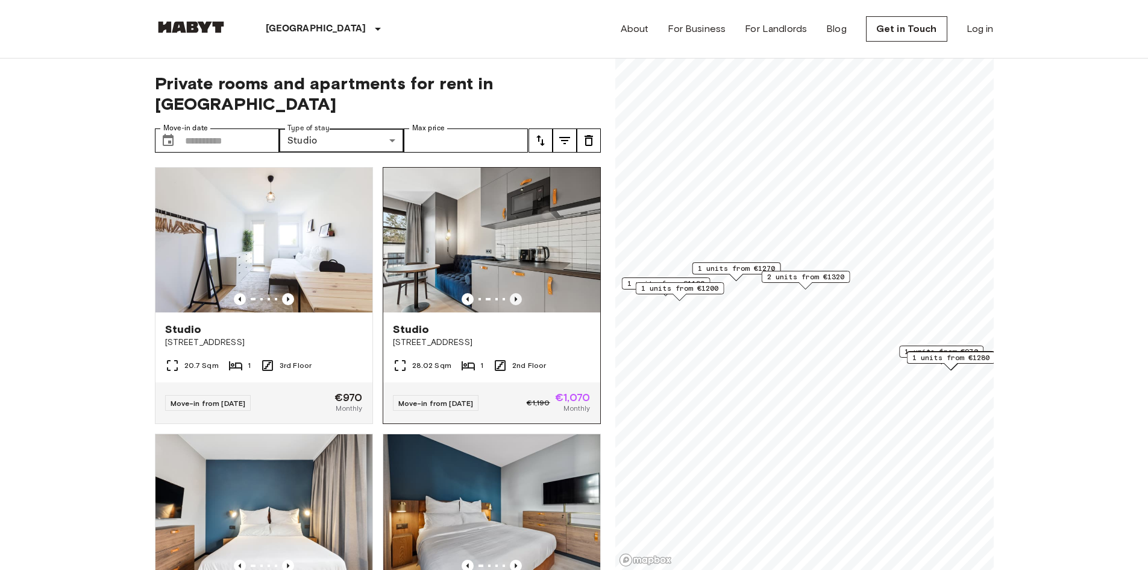
click at [514, 293] on icon "Previous image" at bounding box center [516, 299] width 12 height 12
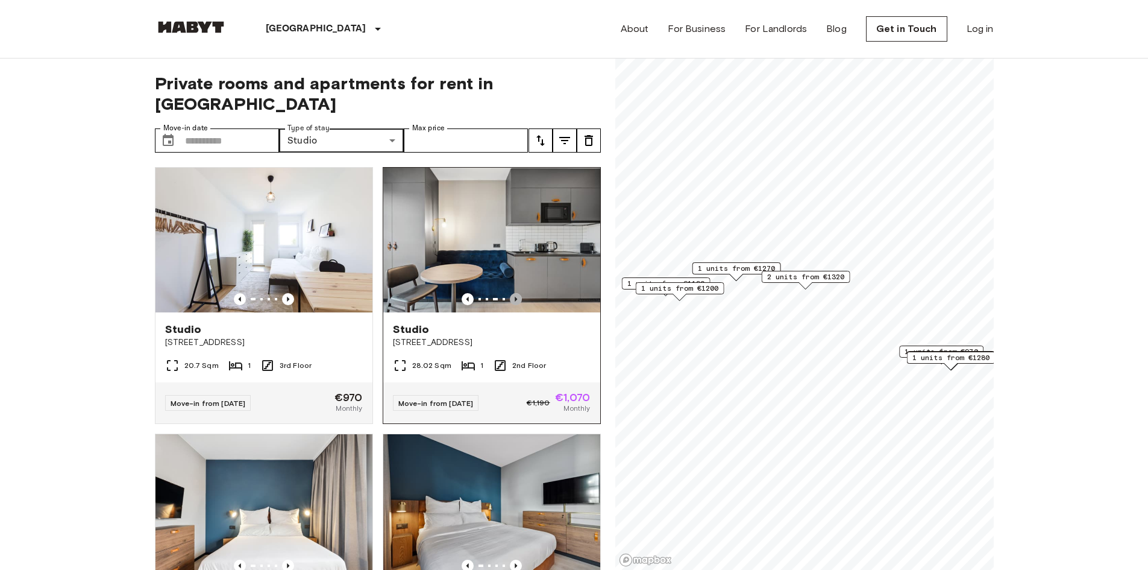
click at [514, 293] on icon "Previous image" at bounding box center [516, 299] width 12 height 12
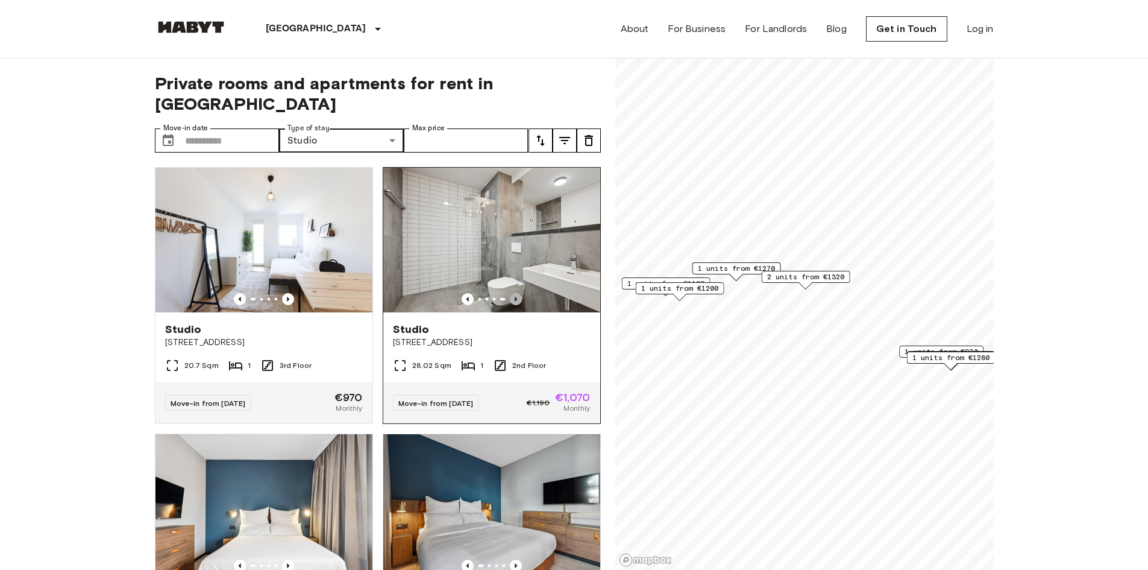
click at [514, 293] on icon "Previous image" at bounding box center [516, 299] width 12 height 12
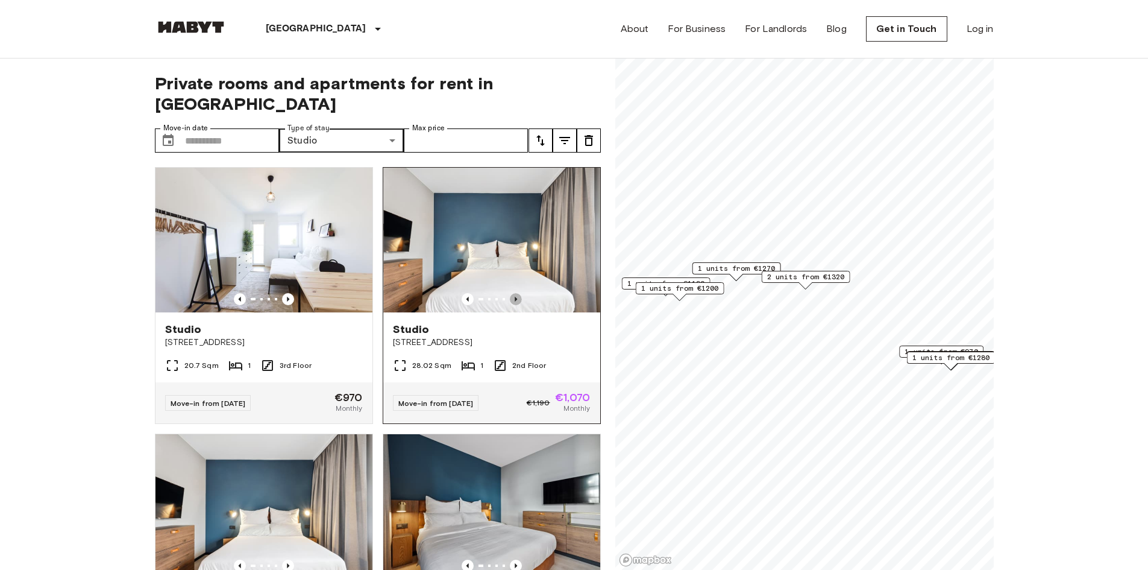
click at [514, 293] on icon "Previous image" at bounding box center [516, 299] width 12 height 12
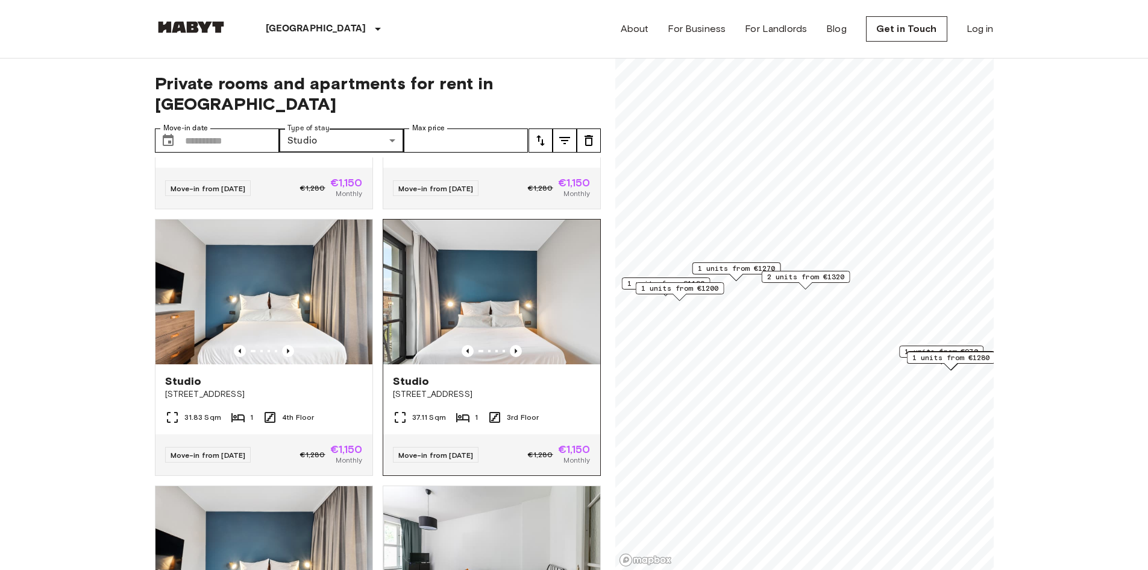
scroll to position [482, 0]
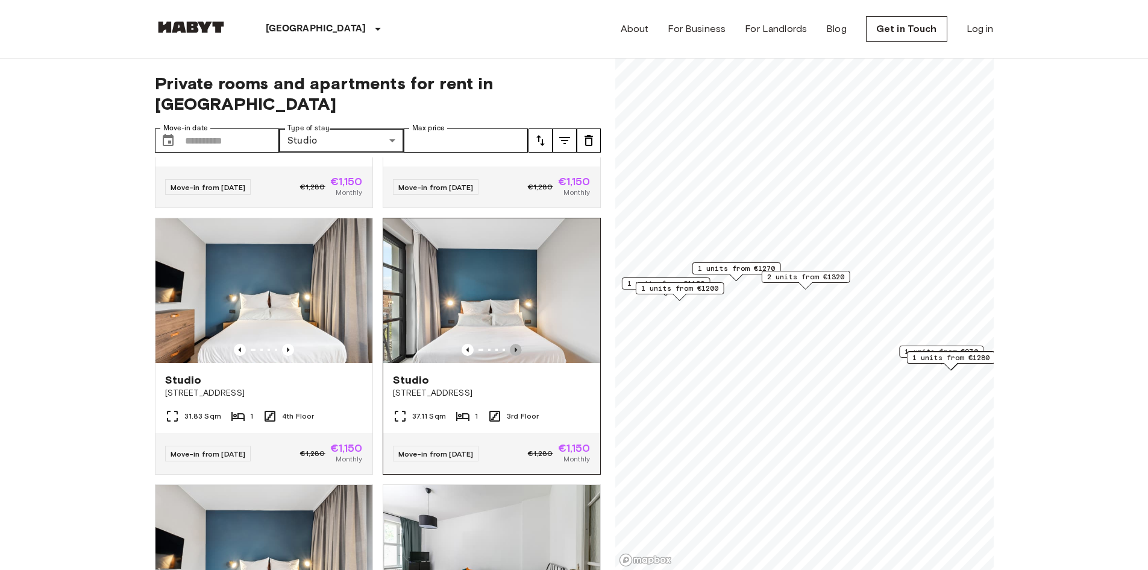
click at [513, 344] on icon "Previous image" at bounding box center [516, 350] width 12 height 12
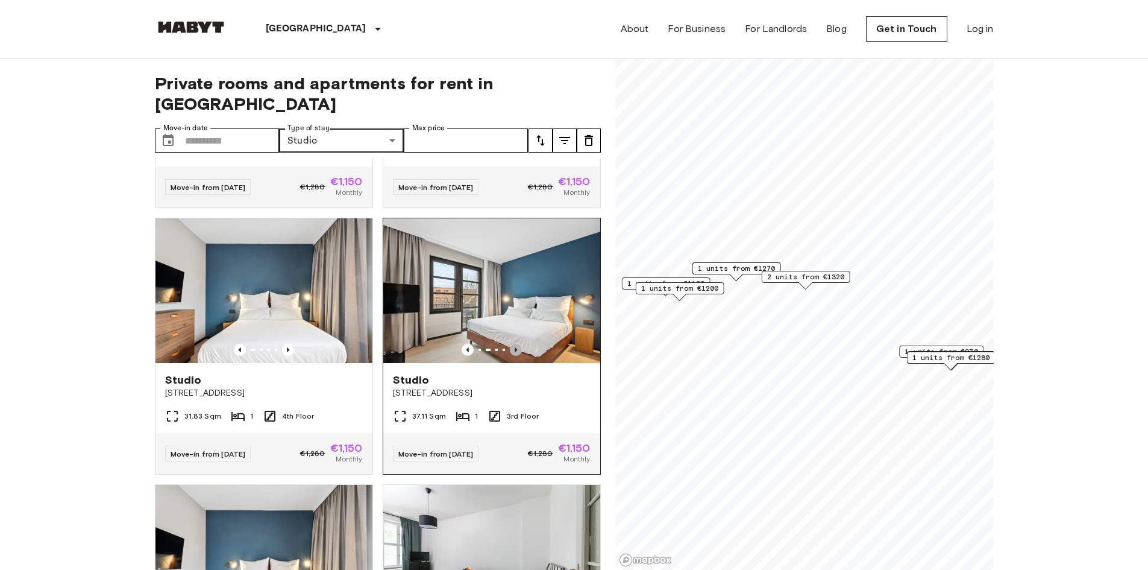
click at [513, 344] on icon "Previous image" at bounding box center [516, 350] width 12 height 12
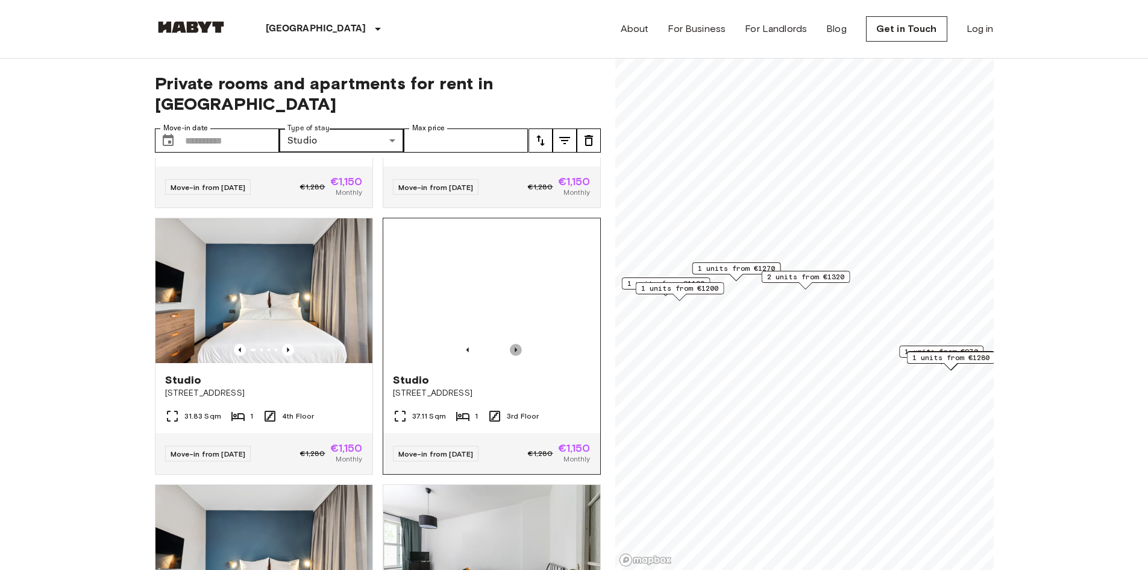
click at [513, 344] on icon "Previous image" at bounding box center [516, 350] width 12 height 12
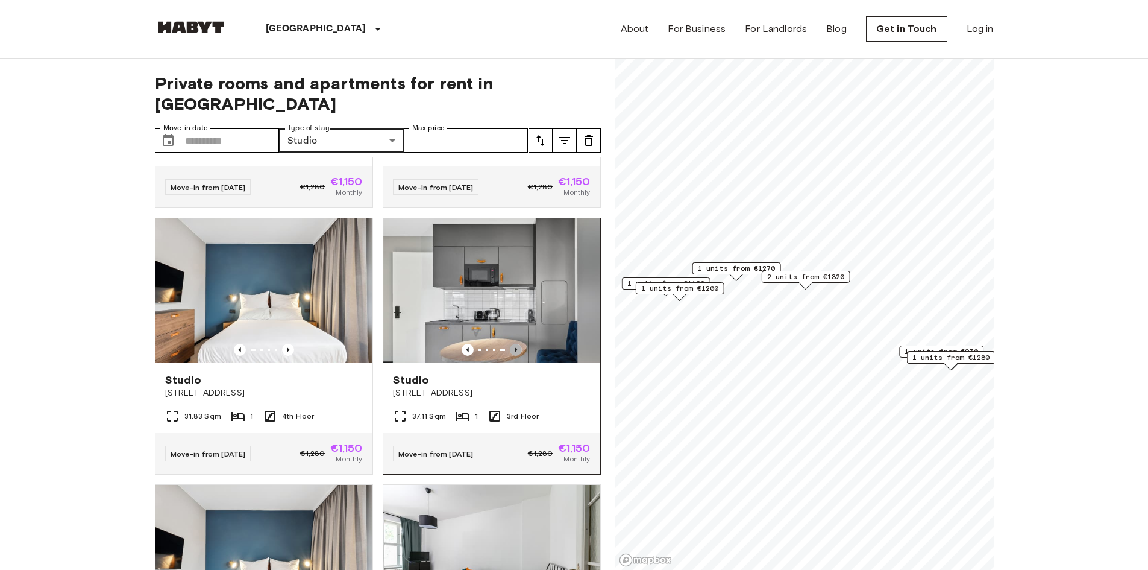
click at [513, 344] on icon "Previous image" at bounding box center [516, 350] width 12 height 12
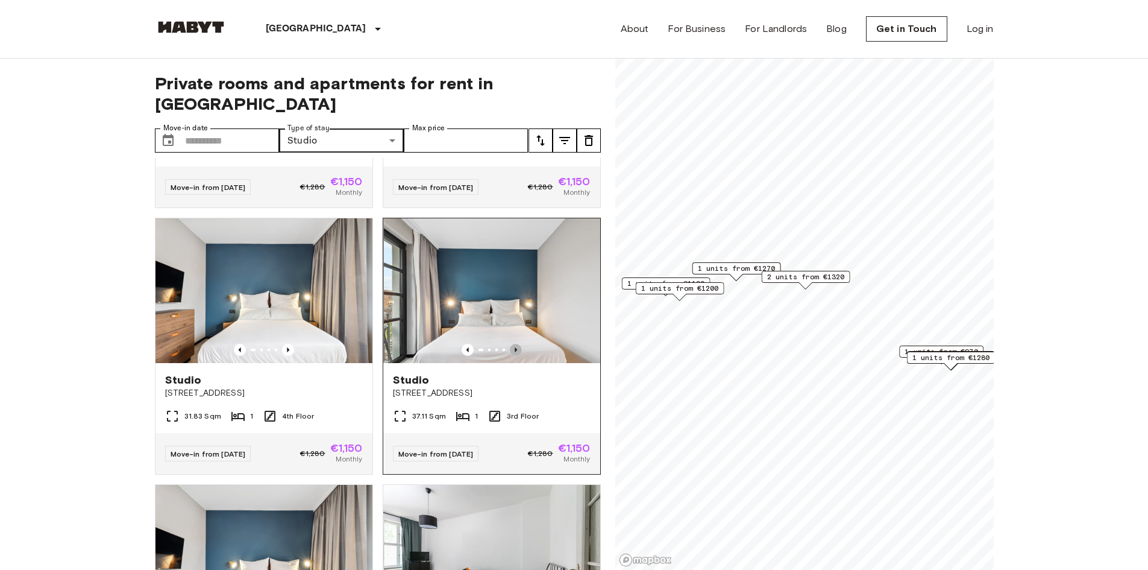
click at [513, 344] on icon "Previous image" at bounding box center [516, 350] width 12 height 12
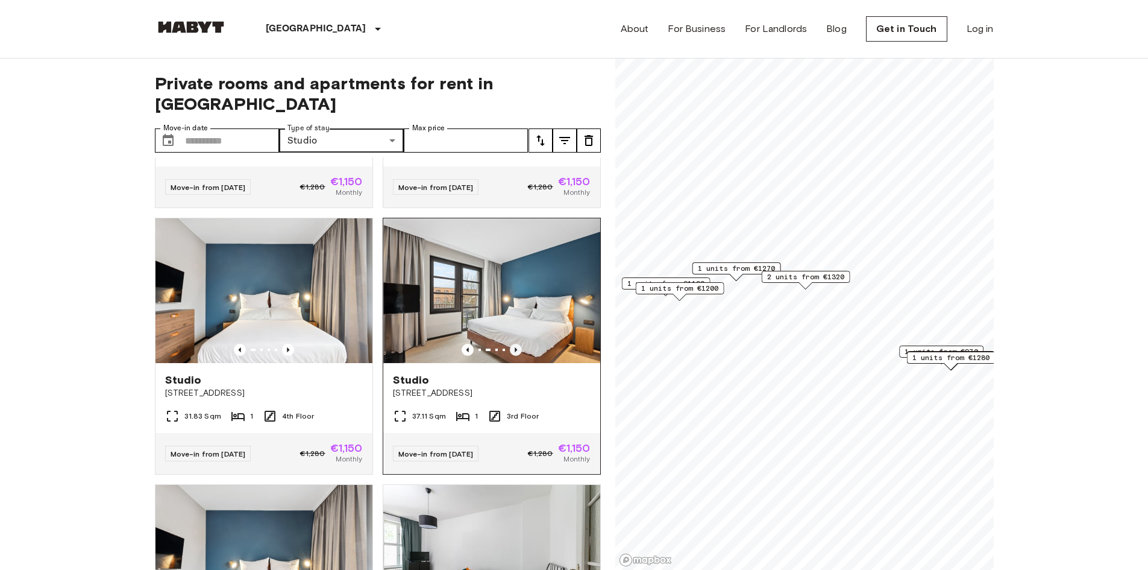
click at [513, 344] on icon "Previous image" at bounding box center [516, 350] width 12 height 12
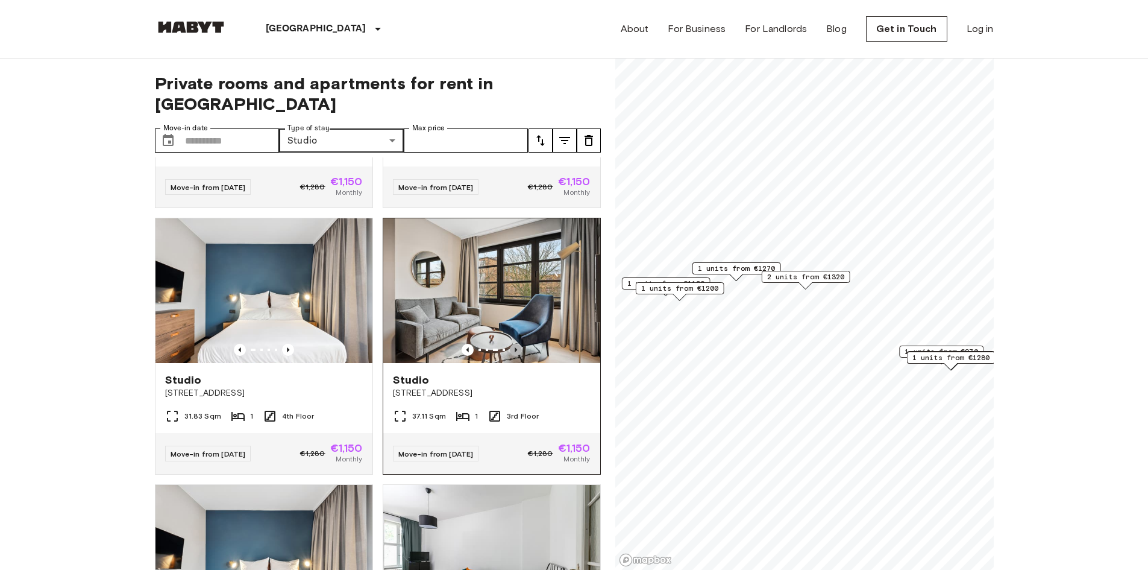
click at [513, 344] on icon "Previous image" at bounding box center [516, 350] width 12 height 12
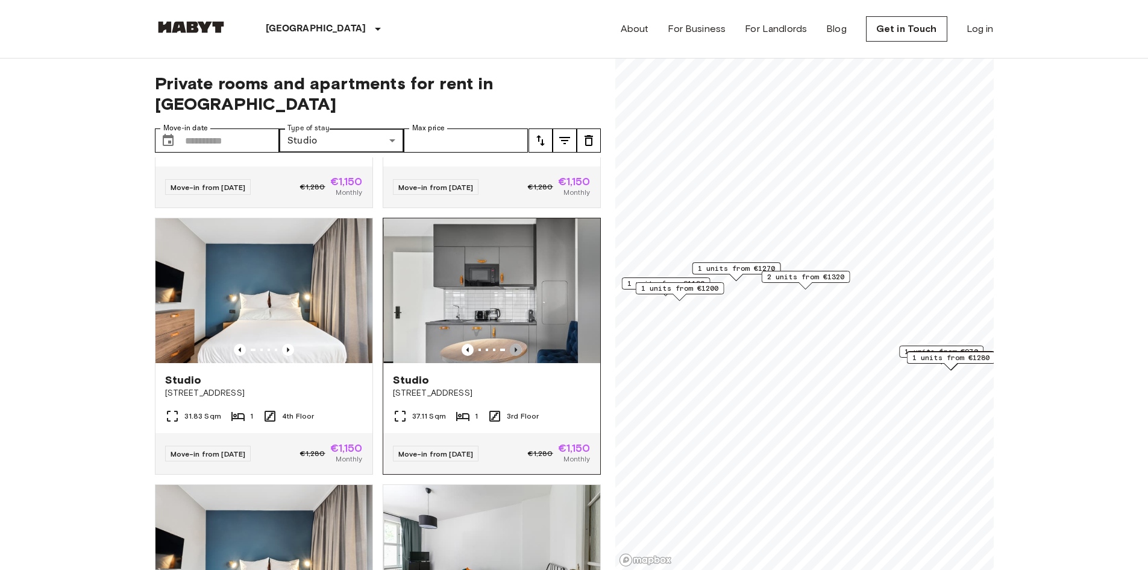
click at [513, 344] on icon "Previous image" at bounding box center [516, 350] width 12 height 12
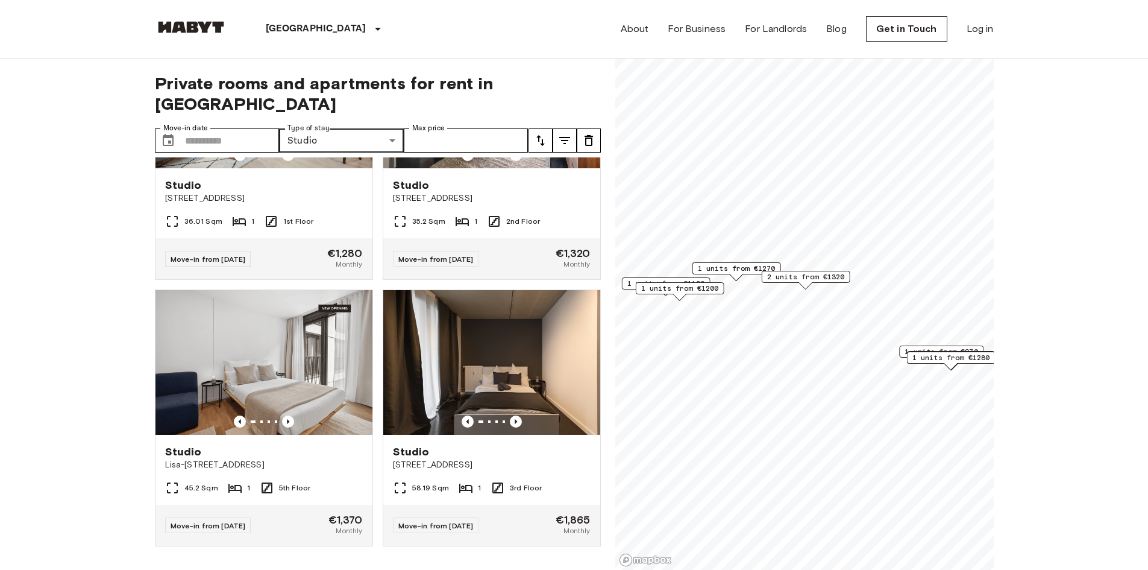
scroll to position [2596, 0]
click at [510, 415] on icon "Previous image" at bounding box center [516, 421] width 12 height 12
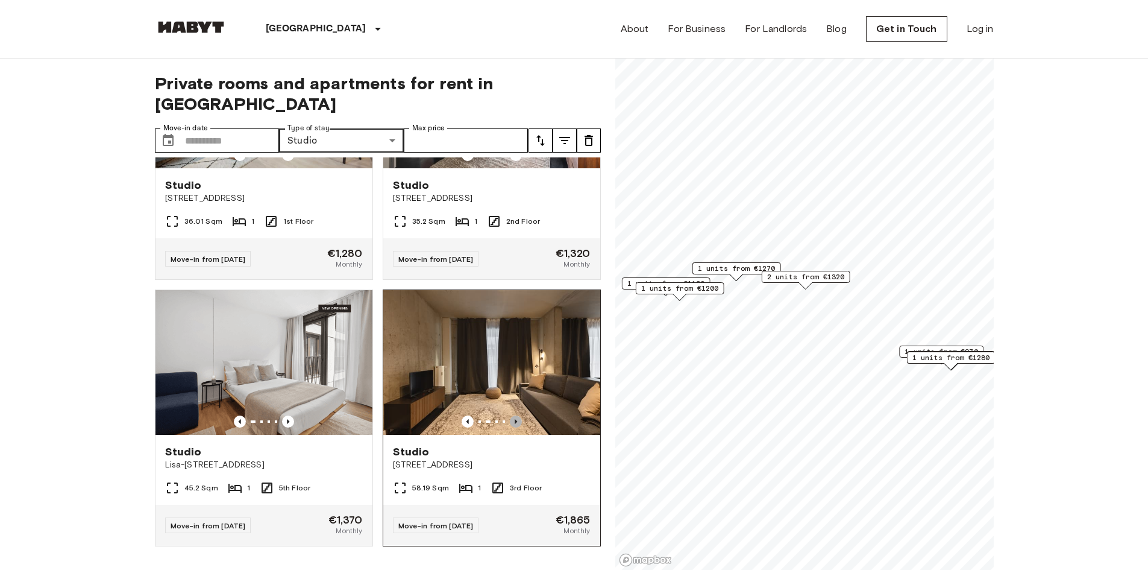
click at [510, 415] on icon "Previous image" at bounding box center [516, 421] width 12 height 12
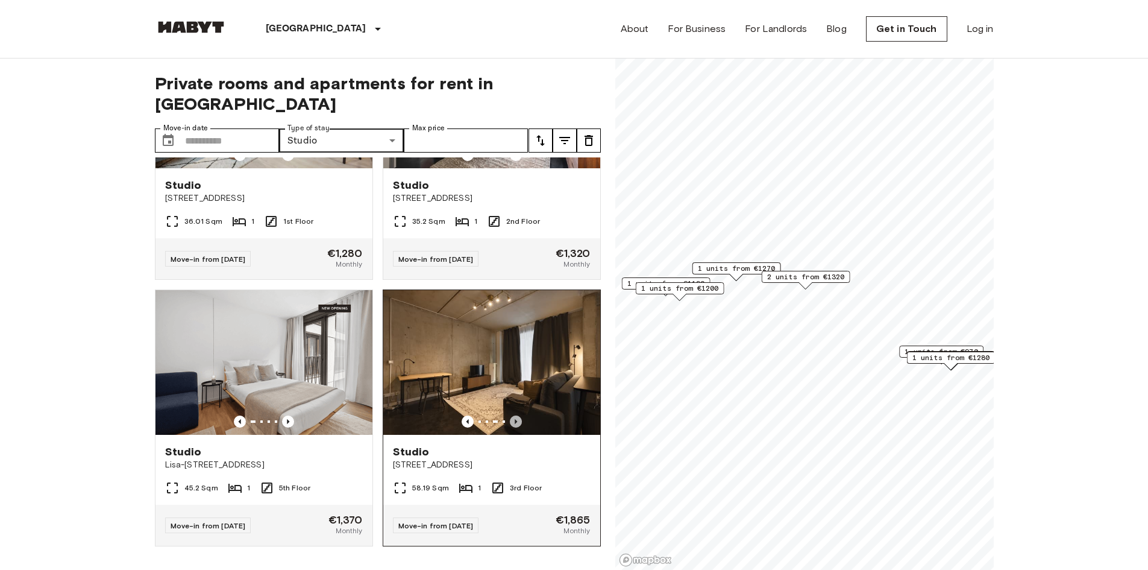
click at [510, 415] on icon "Previous image" at bounding box center [516, 421] width 12 height 12
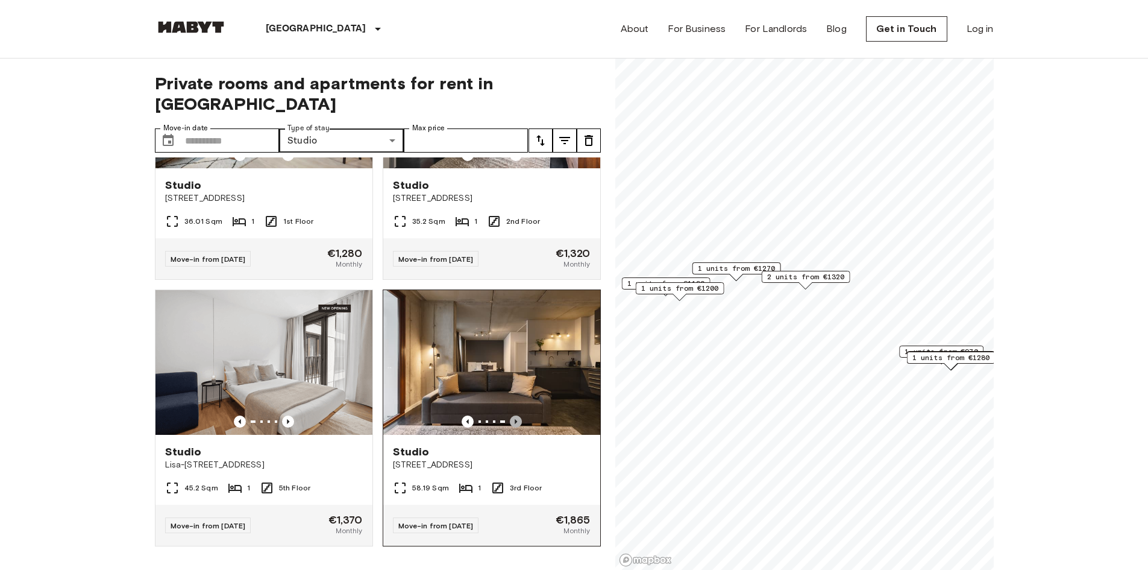
click at [510, 415] on icon "Previous image" at bounding box center [516, 421] width 12 height 12
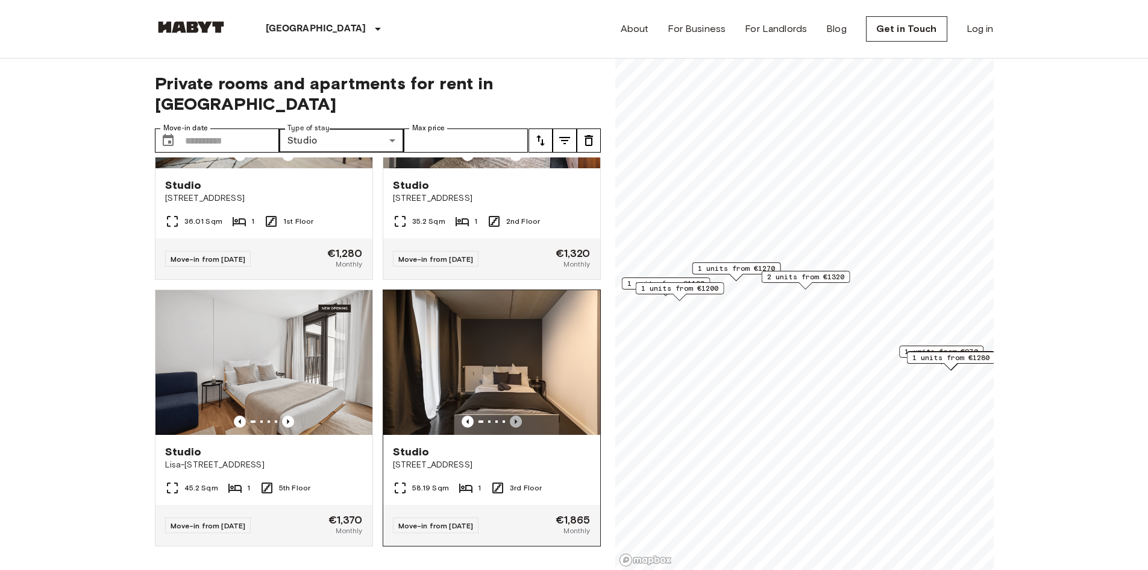
click at [510, 415] on icon "Previous image" at bounding box center [516, 421] width 12 height 12
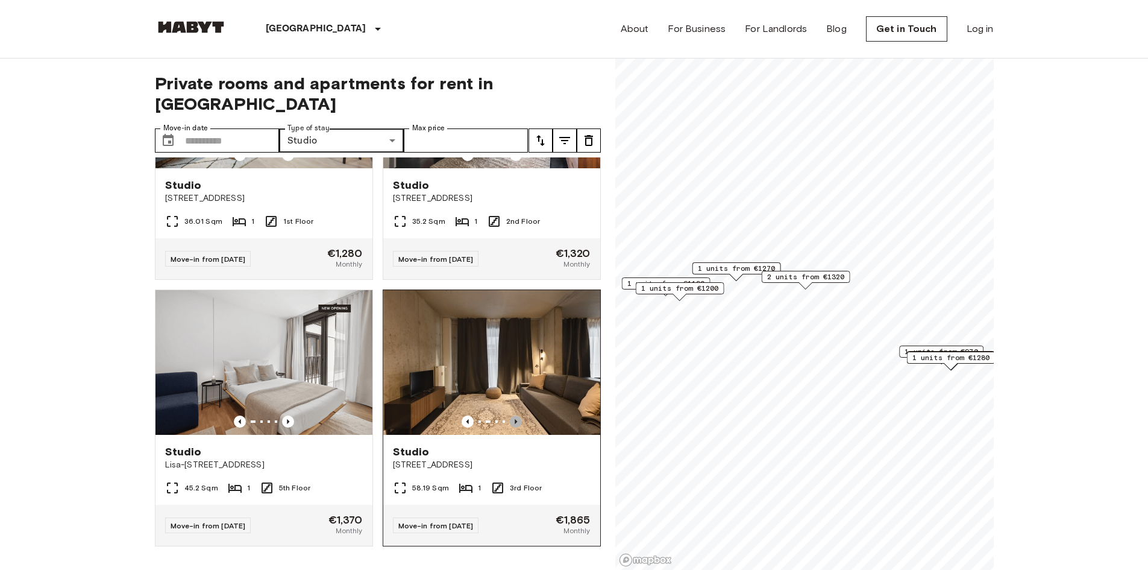
click at [510, 415] on icon "Previous image" at bounding box center [516, 421] width 12 height 12
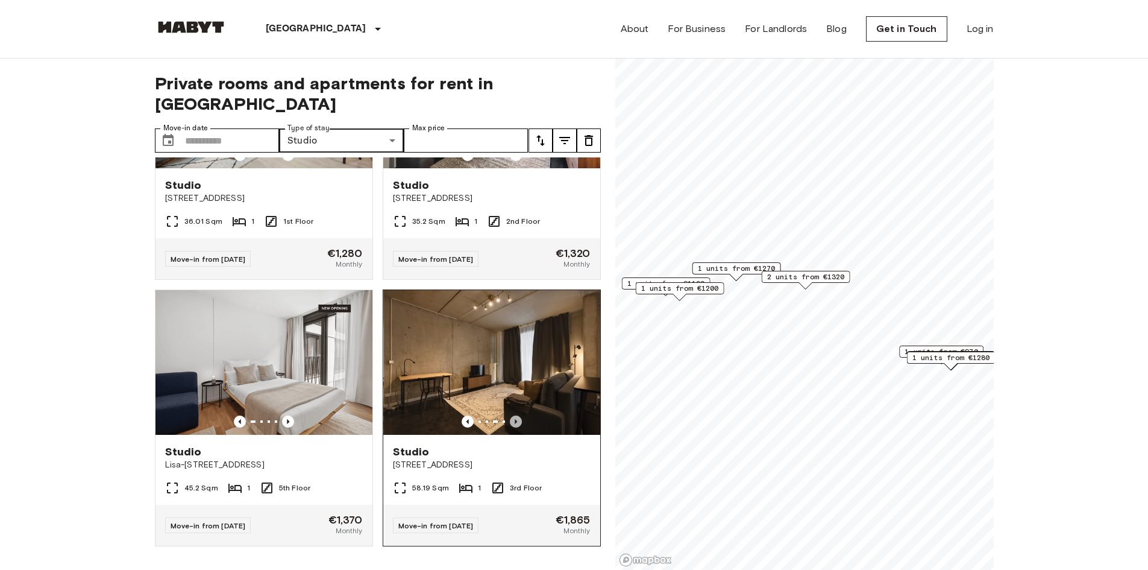
click at [510, 415] on icon "Previous image" at bounding box center [516, 421] width 12 height 12
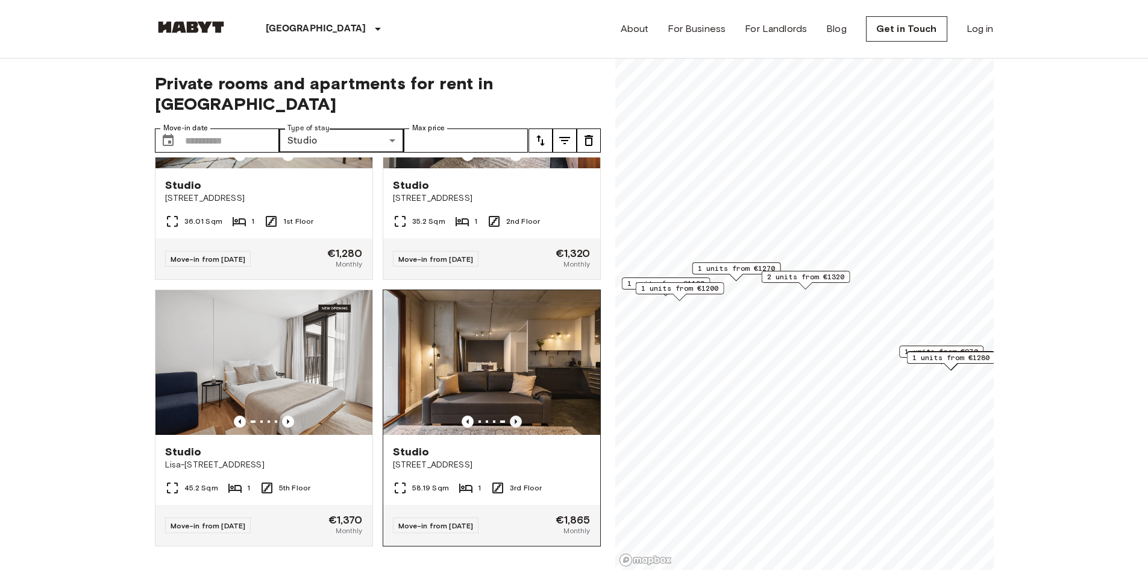
click at [510, 415] on icon "Previous image" at bounding box center [516, 421] width 12 height 12
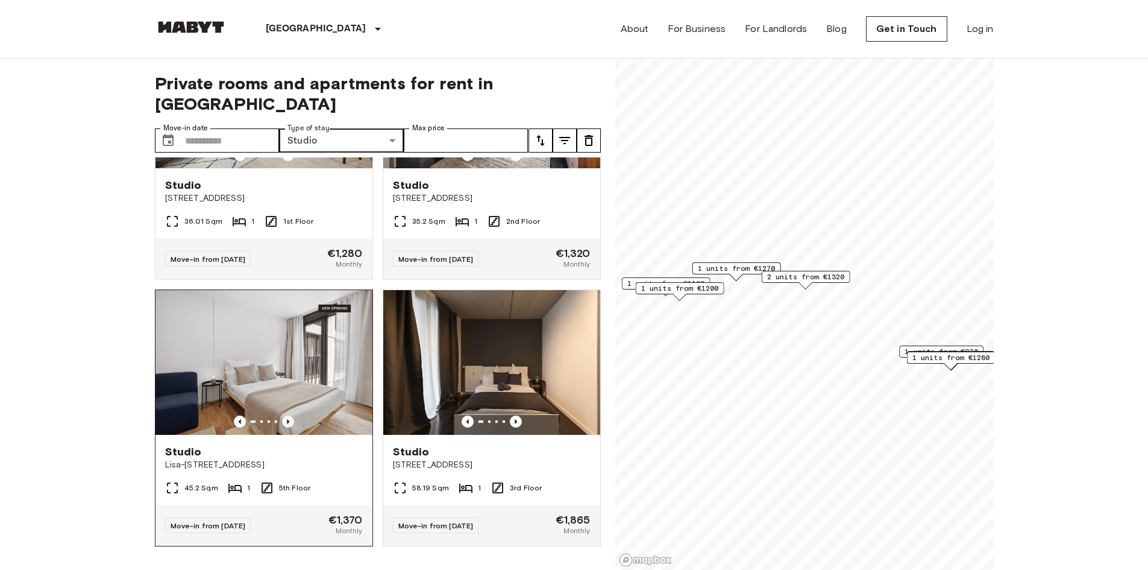
click at [289, 415] on icon "Previous image" at bounding box center [288, 421] width 12 height 12
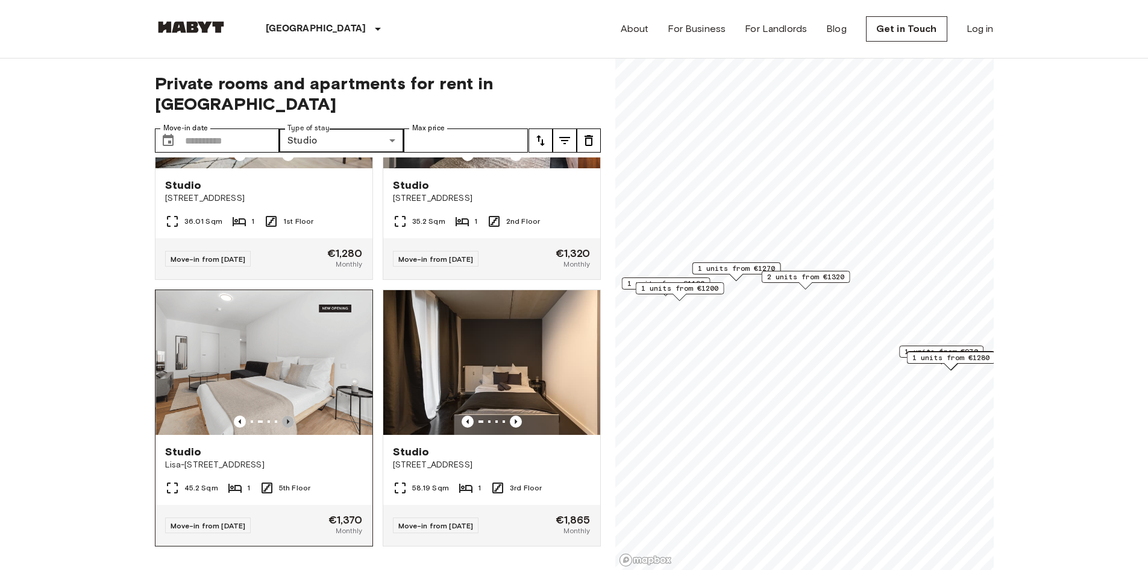
click at [289, 415] on icon "Previous image" at bounding box center [288, 421] width 12 height 12
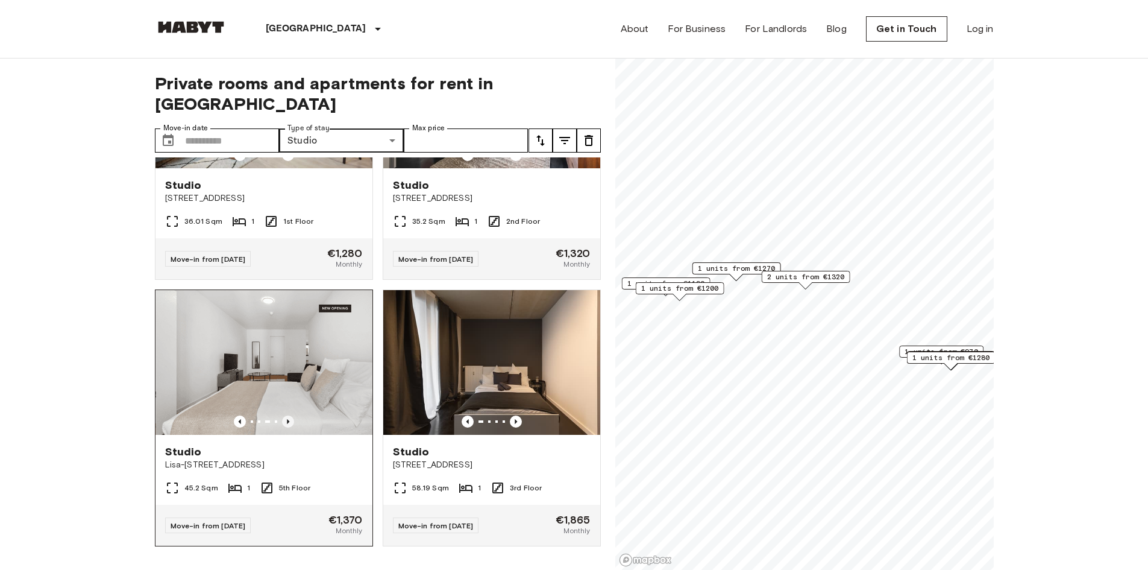
click at [289, 415] on icon "Previous image" at bounding box center [288, 421] width 12 height 12
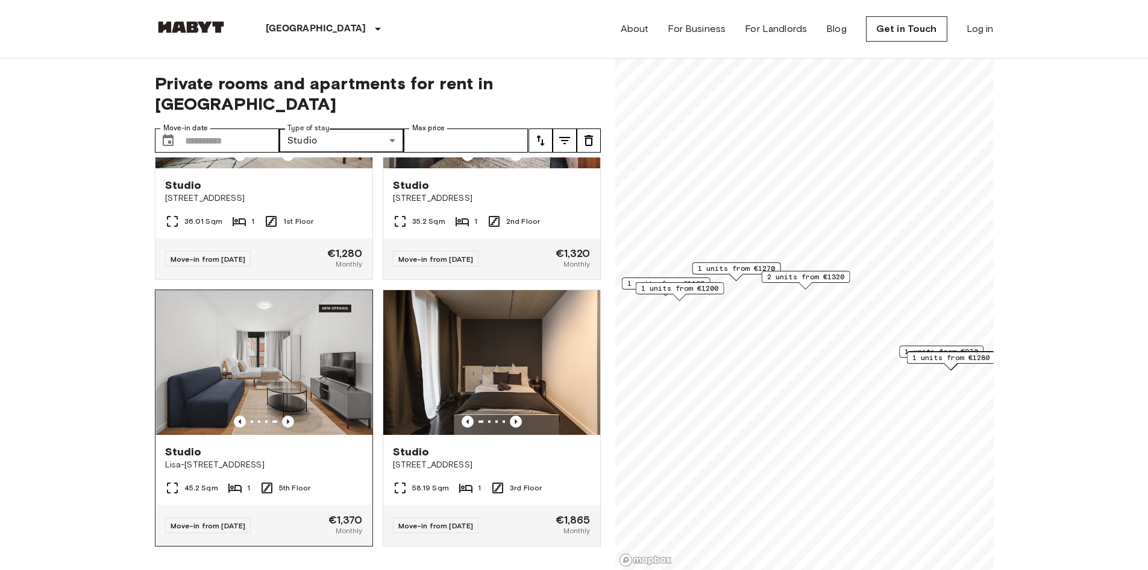
click at [289, 415] on icon "Previous image" at bounding box center [288, 421] width 12 height 12
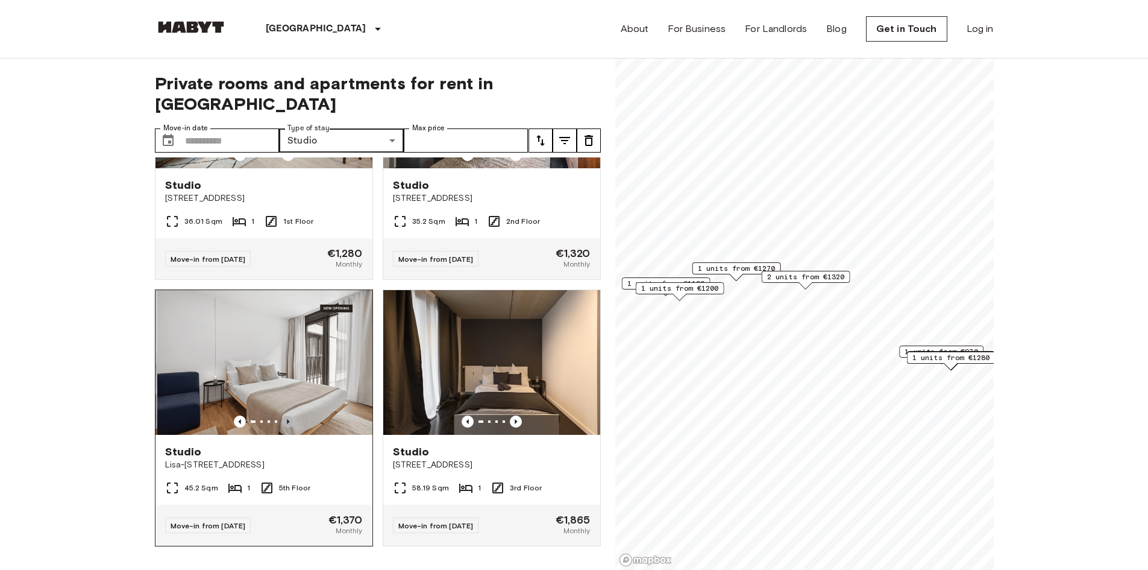
click at [289, 415] on icon "Previous image" at bounding box center [288, 421] width 12 height 12
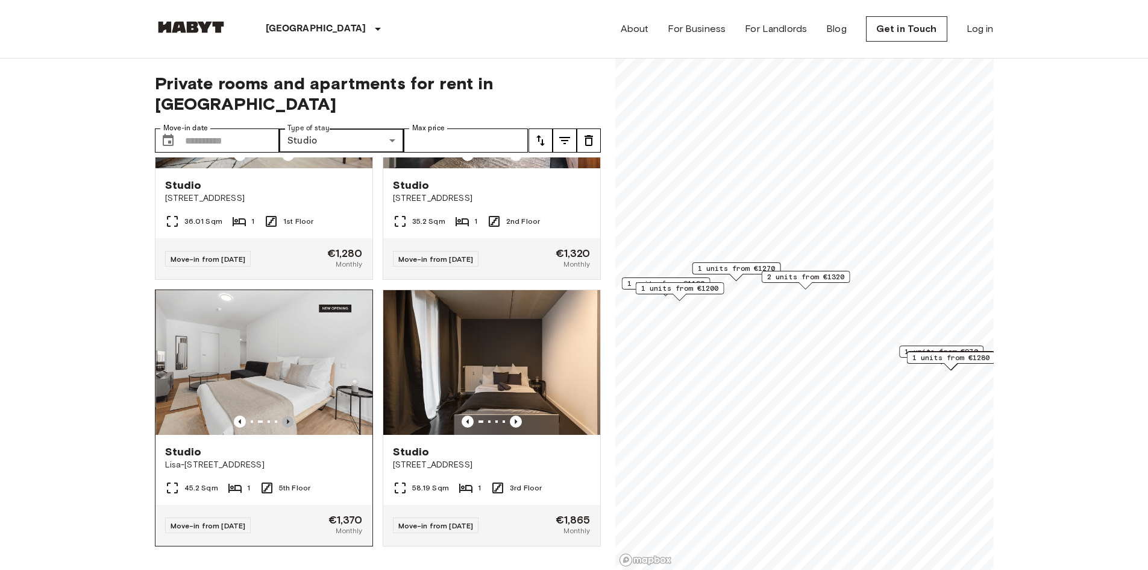
click at [289, 415] on icon "Previous image" at bounding box center [288, 421] width 12 height 12
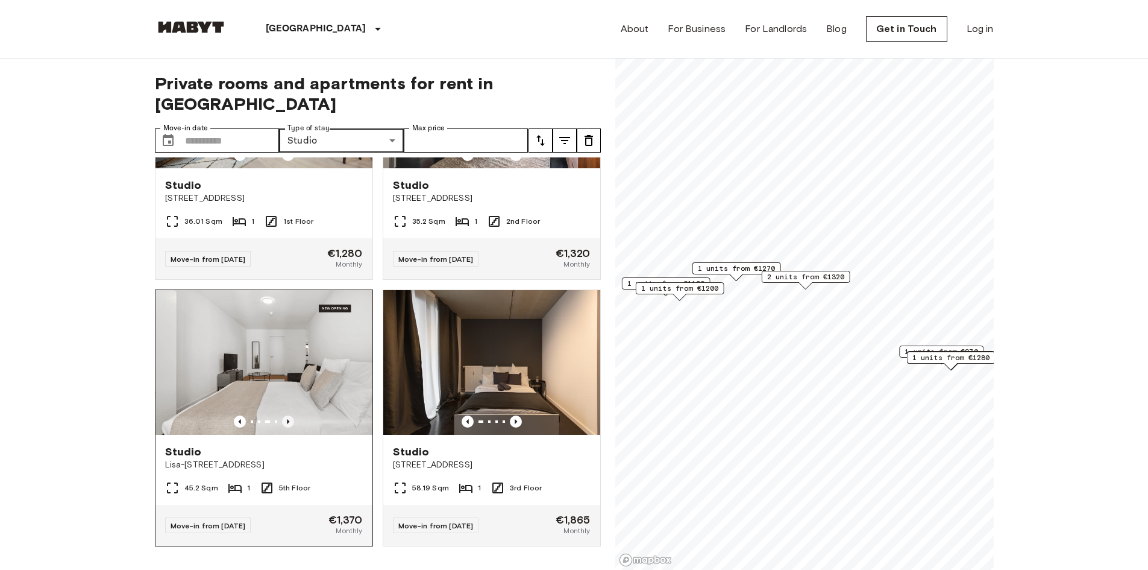
click at [289, 415] on icon "Previous image" at bounding box center [288, 421] width 12 height 12
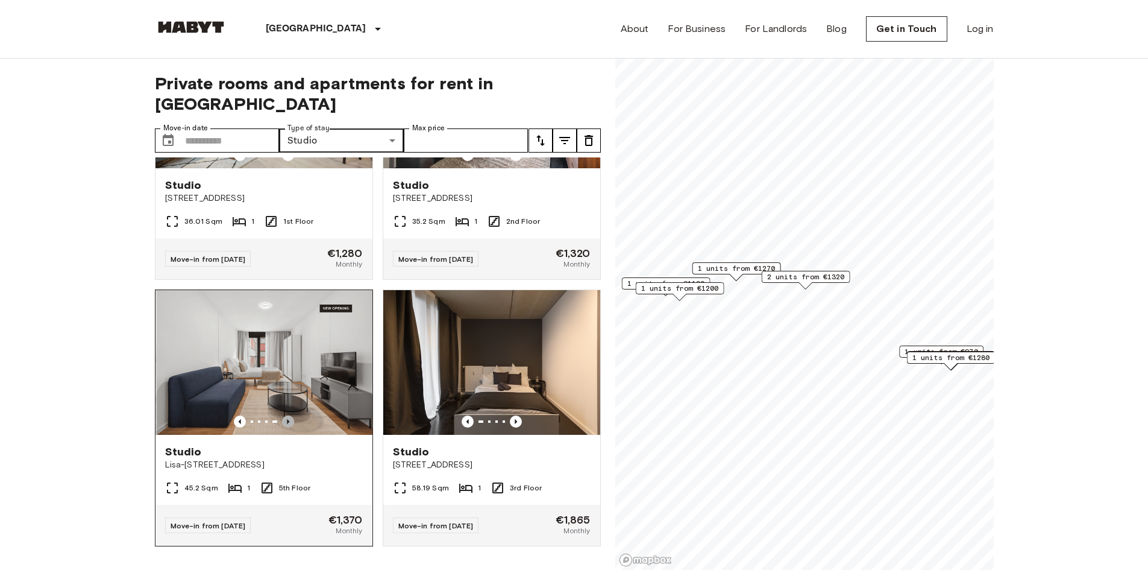
click at [289, 415] on icon "Previous image" at bounding box center [288, 421] width 12 height 12
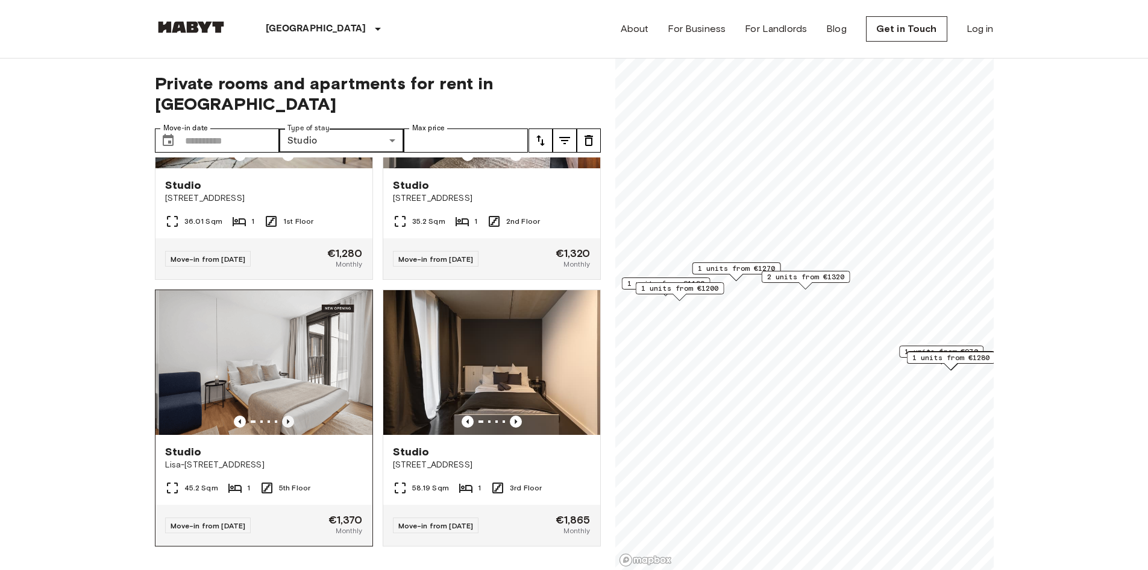
click at [289, 415] on icon "Previous image" at bounding box center [288, 421] width 12 height 12
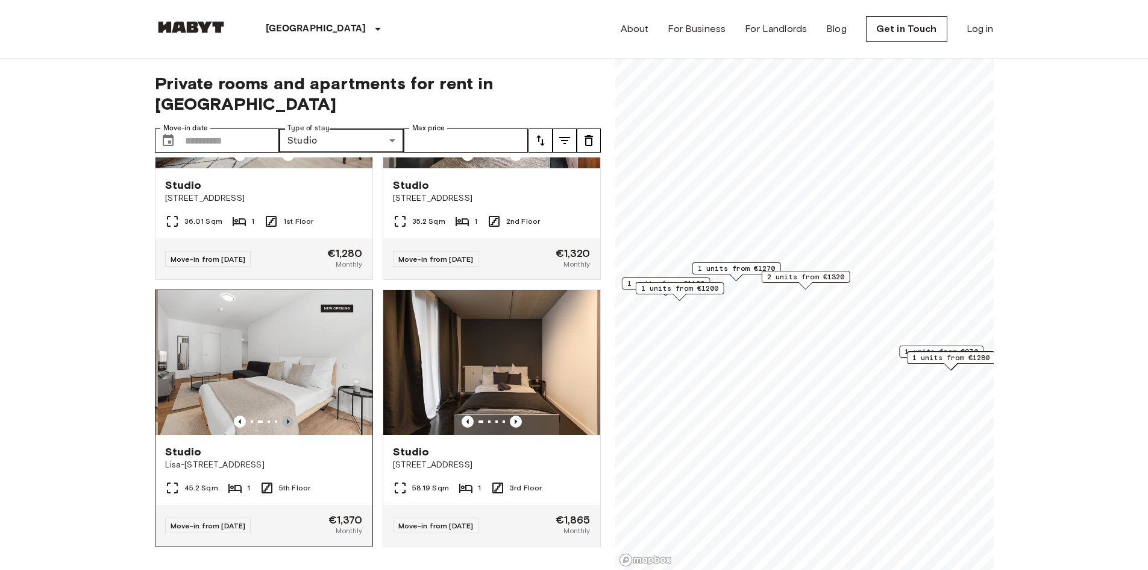
click at [289, 415] on icon "Previous image" at bounding box center [288, 421] width 12 height 12
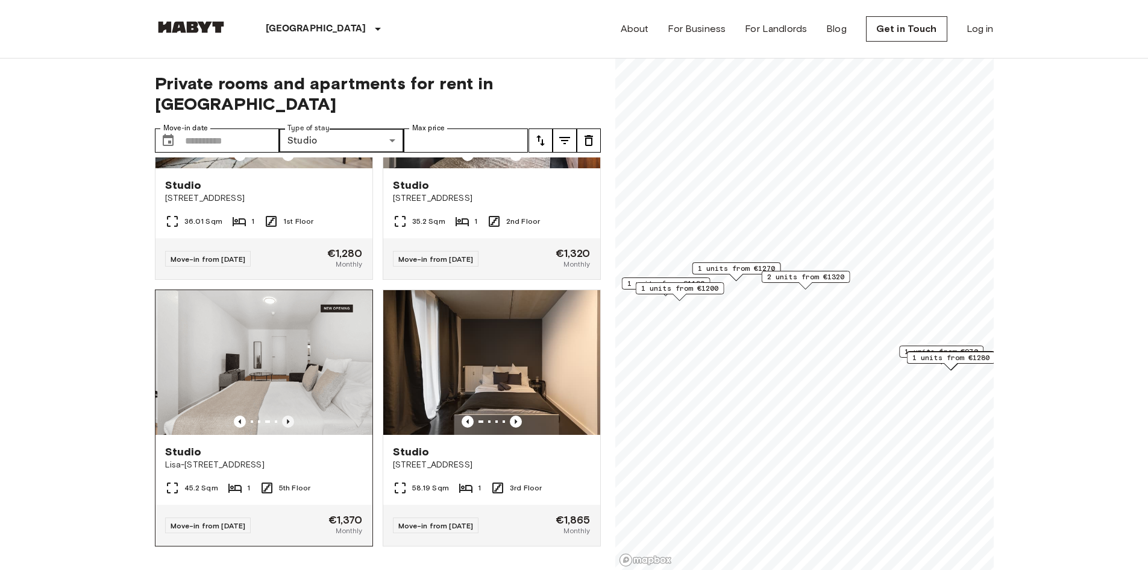
click at [289, 415] on icon "Previous image" at bounding box center [288, 421] width 12 height 12
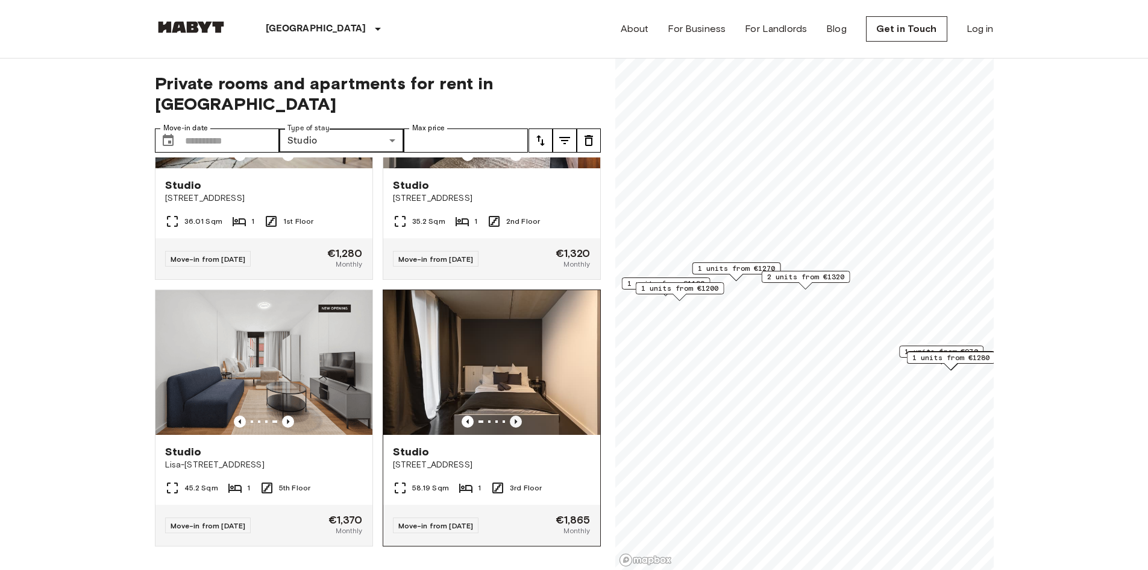
click at [510, 415] on icon "Previous image" at bounding box center [516, 421] width 12 height 12
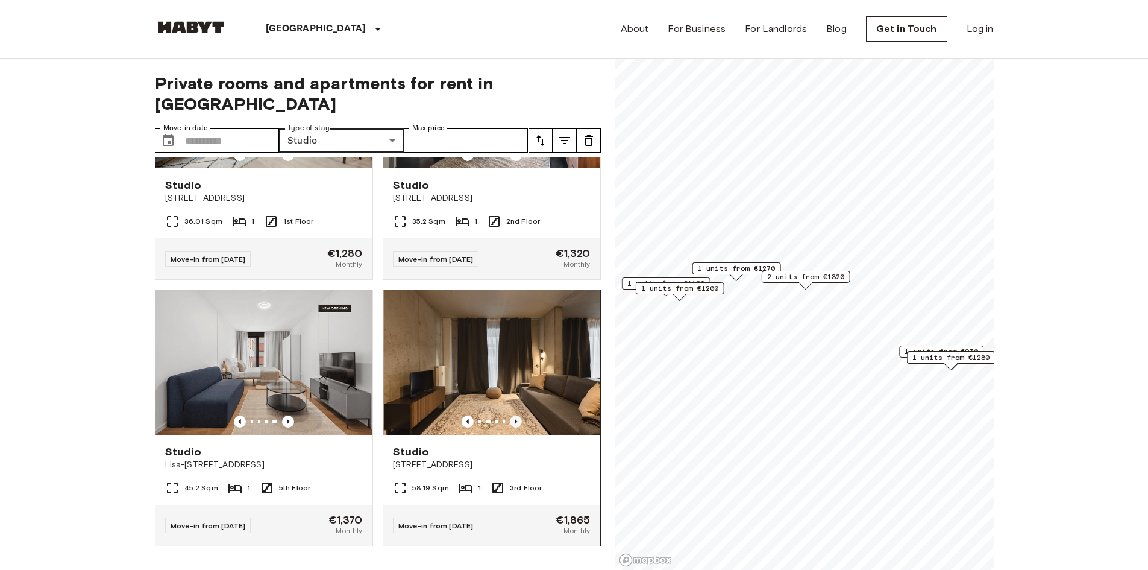
click at [510, 415] on icon "Previous image" at bounding box center [516, 421] width 12 height 12
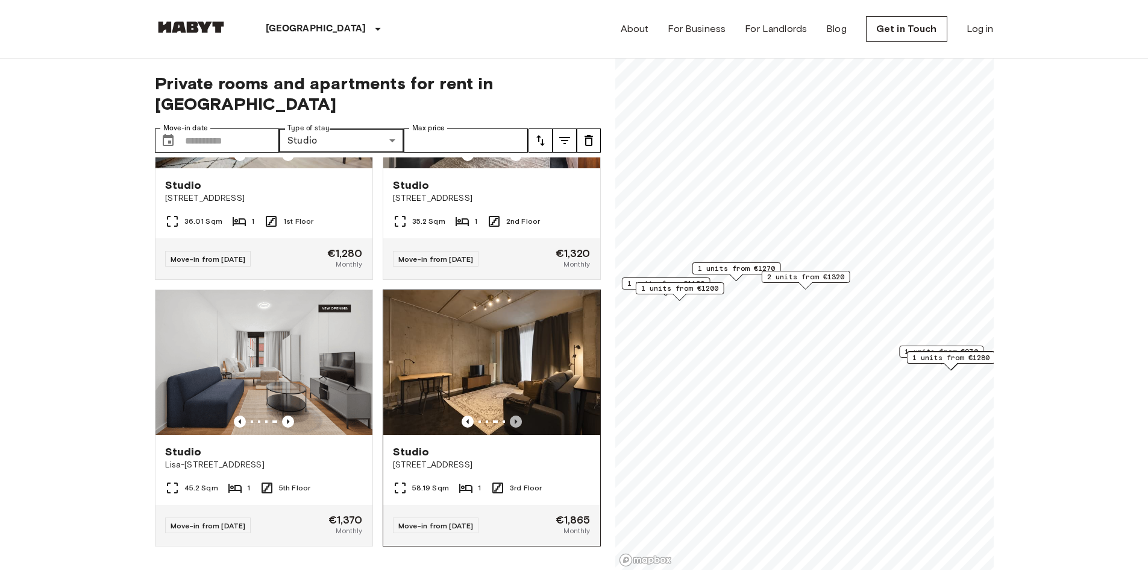
click at [510, 415] on icon "Previous image" at bounding box center [516, 421] width 12 height 12
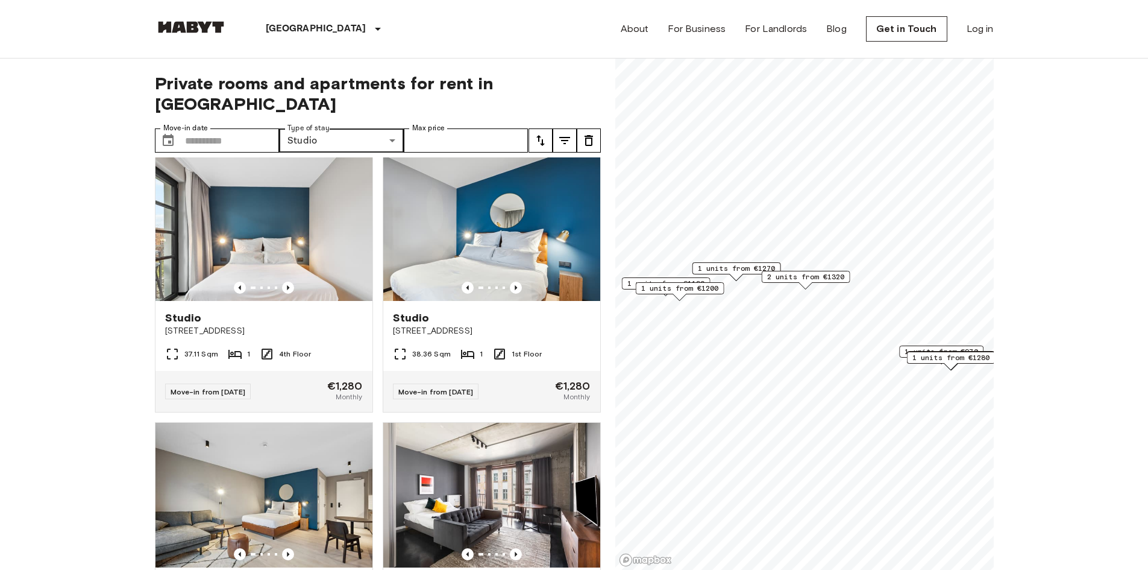
scroll to position [2114, 0]
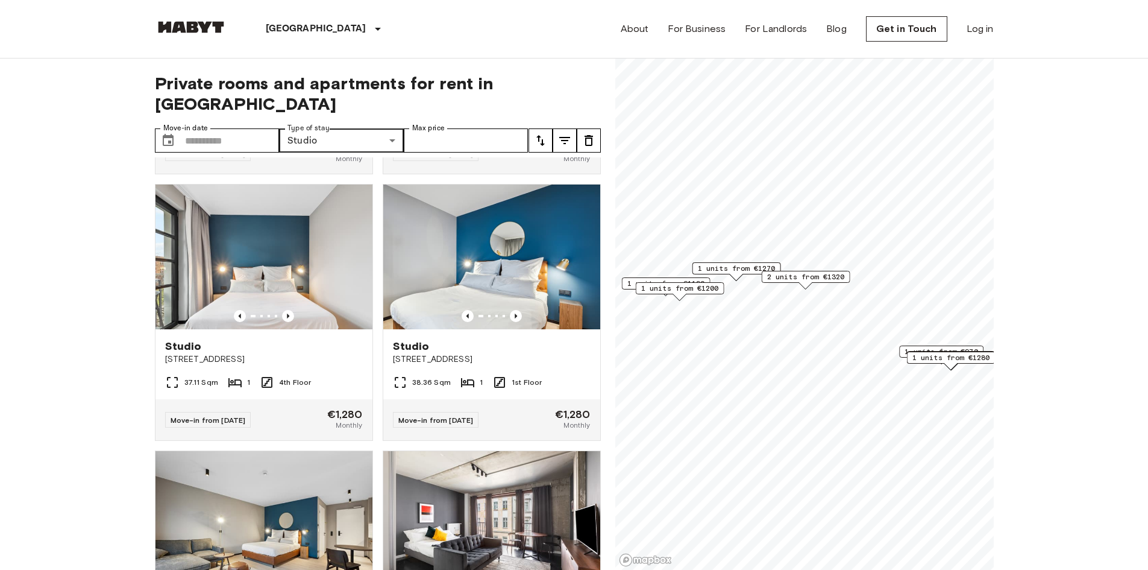
click at [321, 123] on label "Type of stay" at bounding box center [308, 128] width 42 height 10
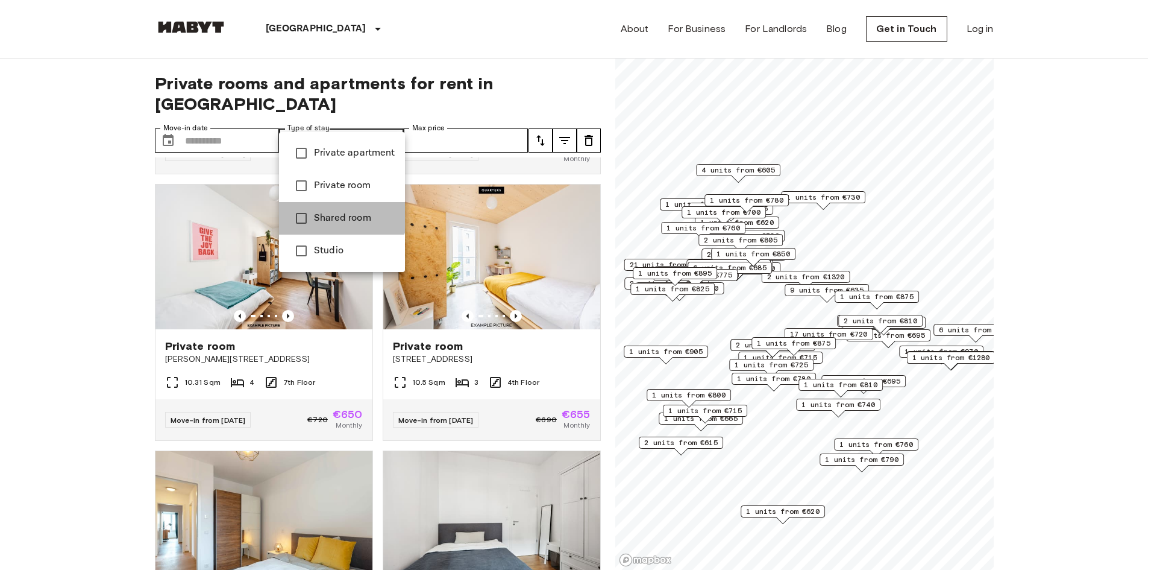
click at [302, 203] on li "Shared room" at bounding box center [342, 218] width 126 height 33
type input "**********"
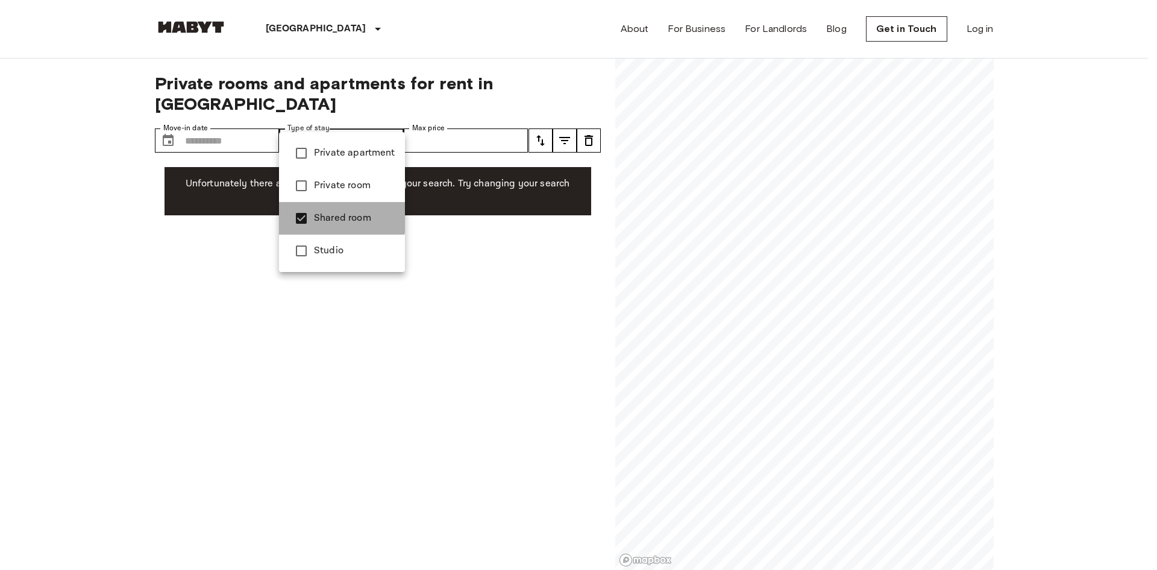
click at [302, 203] on li "Shared room" at bounding box center [342, 218] width 126 height 33
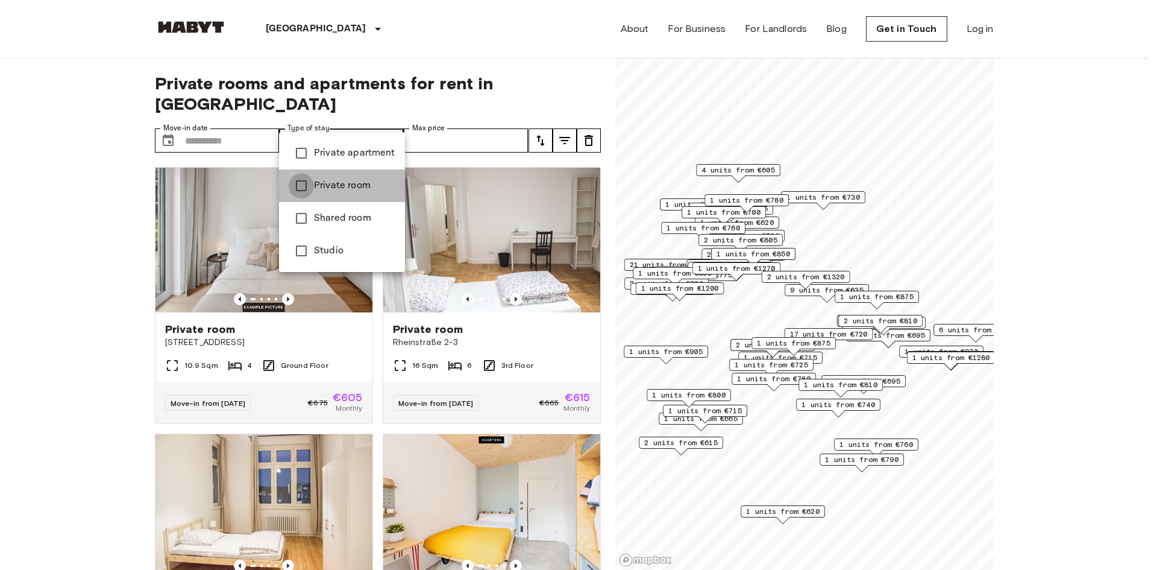
type input "**********"
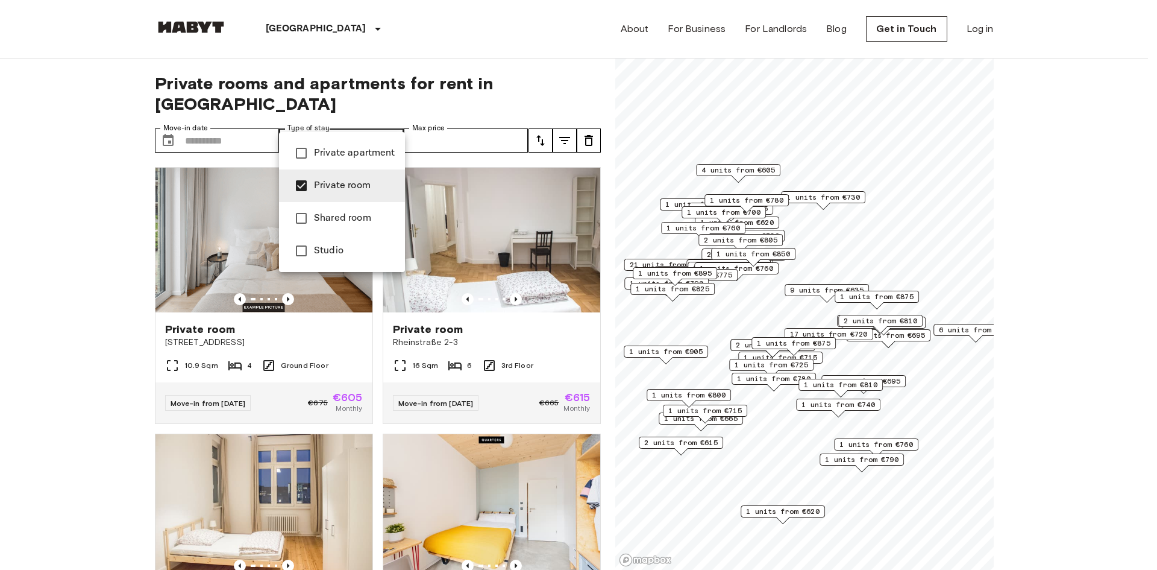
click at [512, 117] on div at bounding box center [578, 285] width 1157 height 570
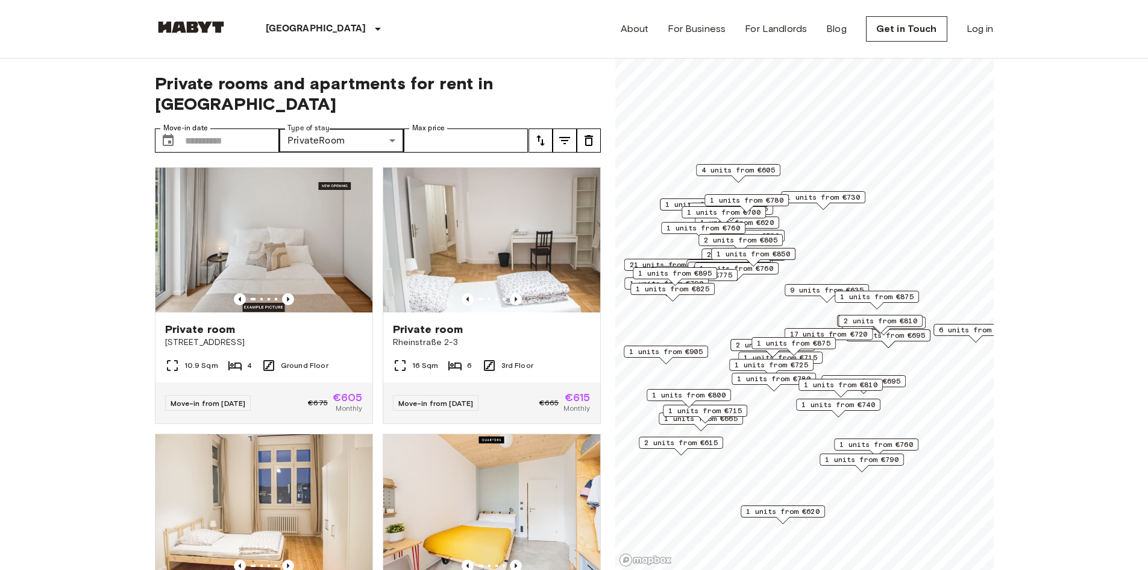
click at [548, 128] on button "tune" at bounding box center [541, 140] width 24 height 24
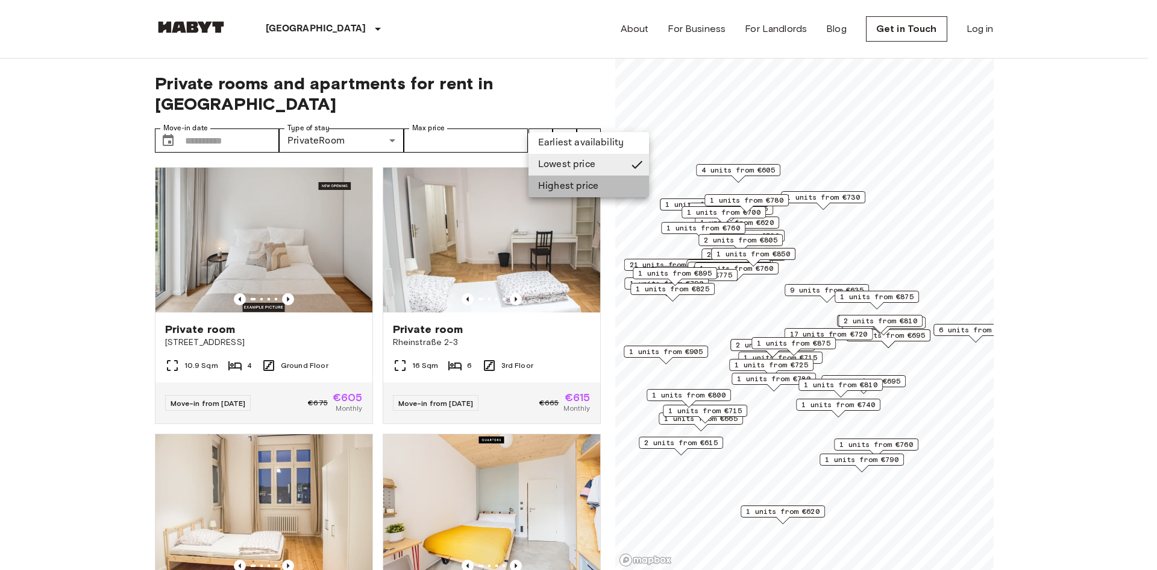
click at [547, 186] on li "Highest price" at bounding box center [589, 186] width 121 height 22
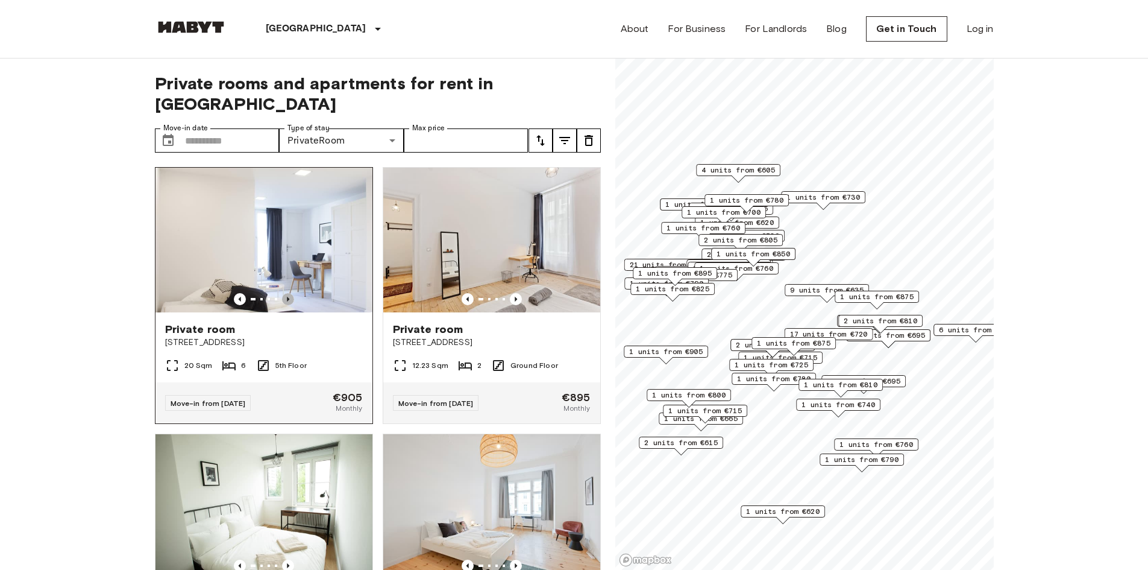
click at [283, 293] on icon "Previous image" at bounding box center [288, 299] width 12 height 12
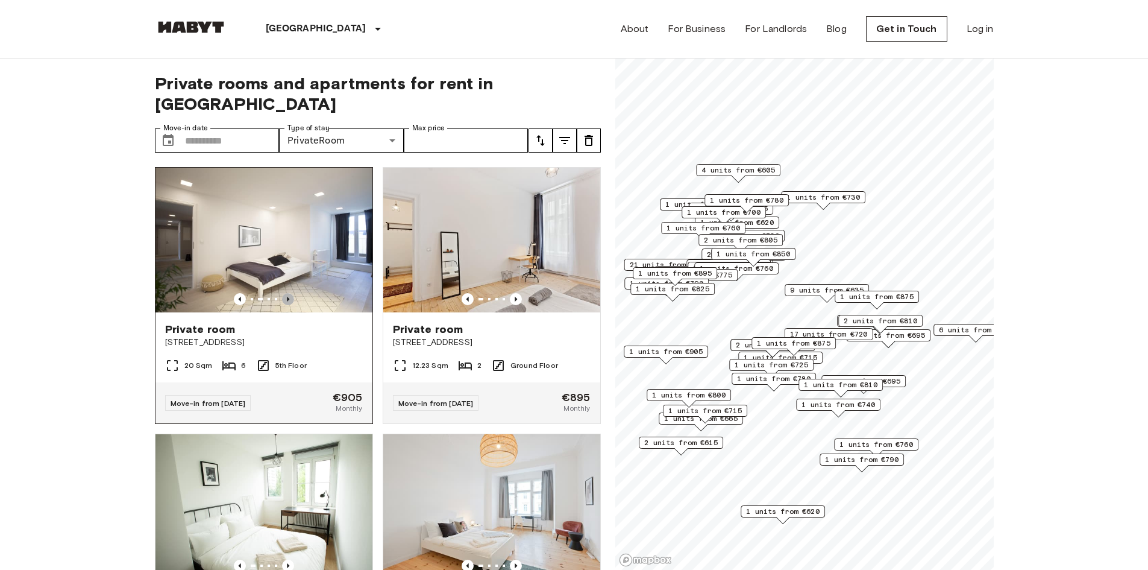
click at [283, 293] on icon "Previous image" at bounding box center [288, 299] width 12 height 12
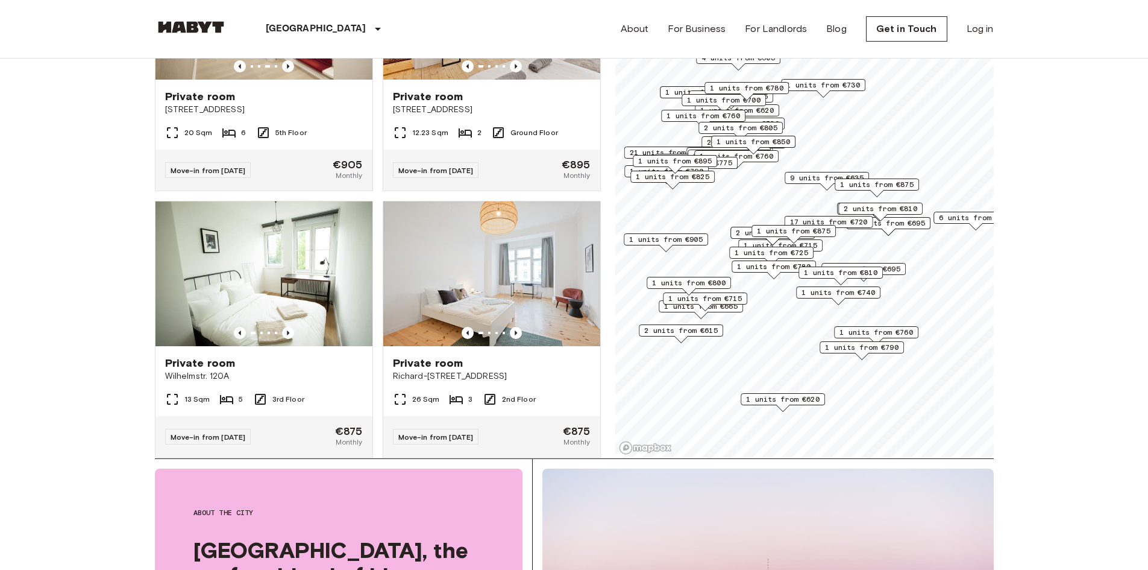
scroll to position [181, 0]
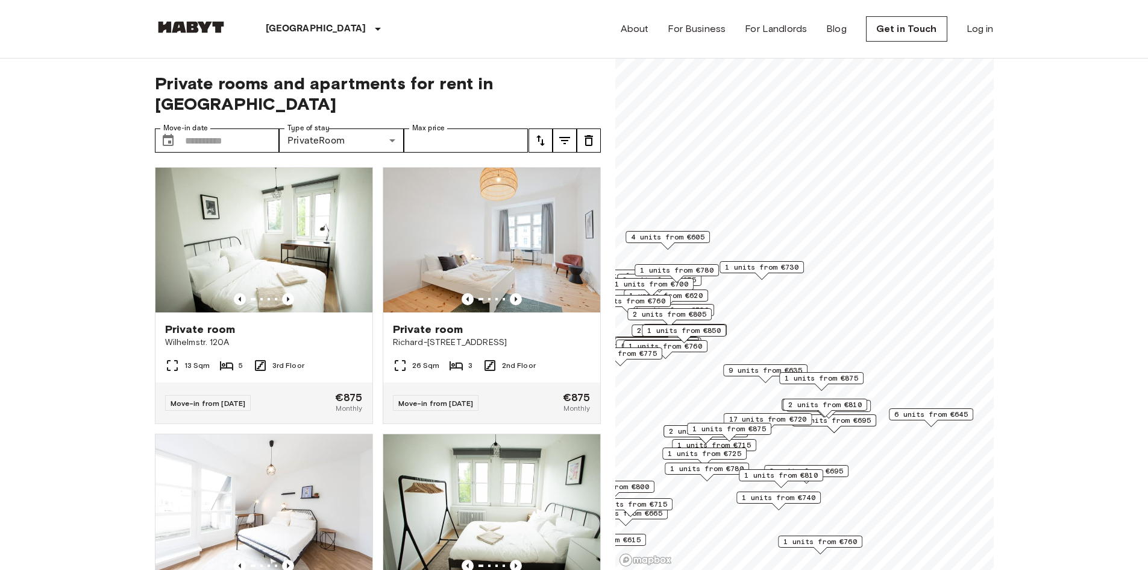
drag, startPoint x: 785, startPoint y: 426, endPoint x: 768, endPoint y: 388, distance: 42.1
click at [768, 413] on div "17 units from €720" at bounding box center [767, 422] width 89 height 19
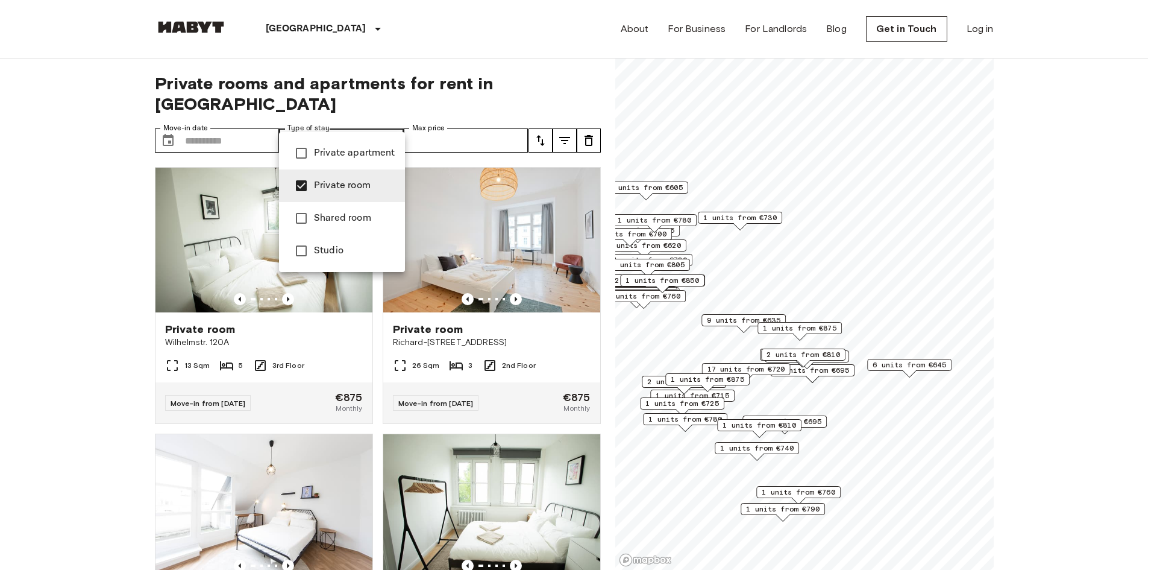
click at [433, 134] on div at bounding box center [578, 285] width 1157 height 570
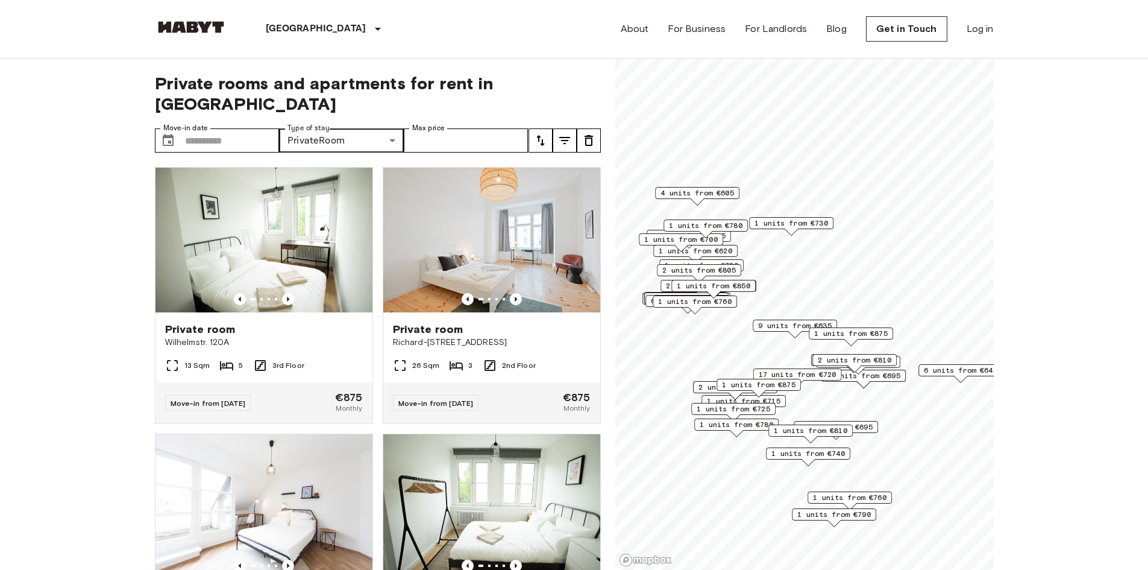
drag, startPoint x: 711, startPoint y: 404, endPoint x: 762, endPoint y: 410, distance: 51.5
click at [762, 410] on span "1 units from €725" at bounding box center [734, 408] width 74 height 11
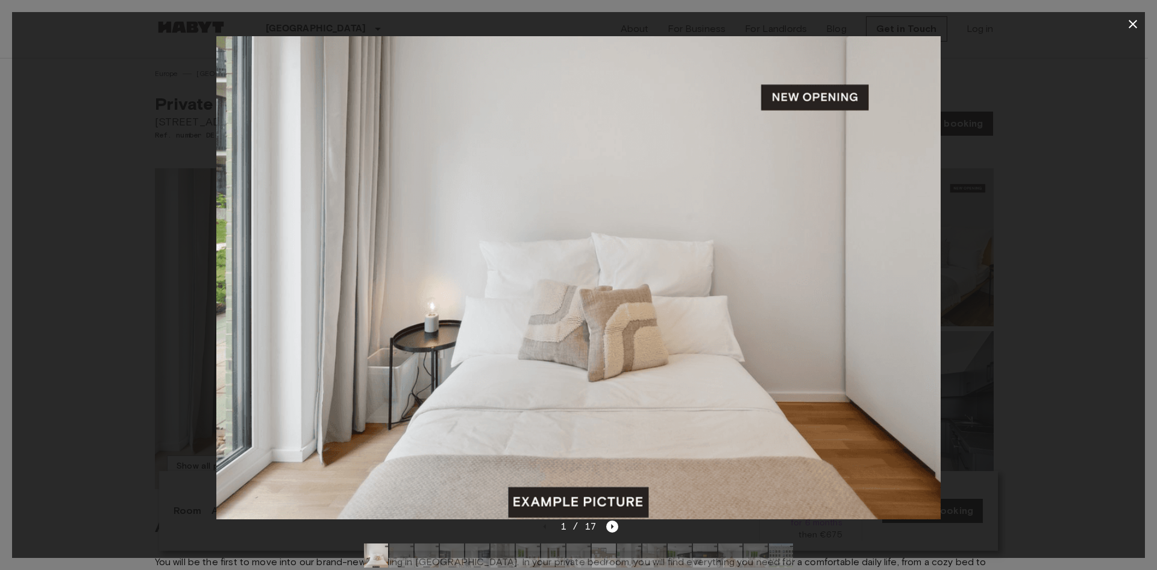
click at [1025, 286] on div at bounding box center [578, 277] width 1133 height 483
click at [1125, 20] on button "button" at bounding box center [1133, 24] width 24 height 24
